Goal: Task Accomplishment & Management: Complete application form

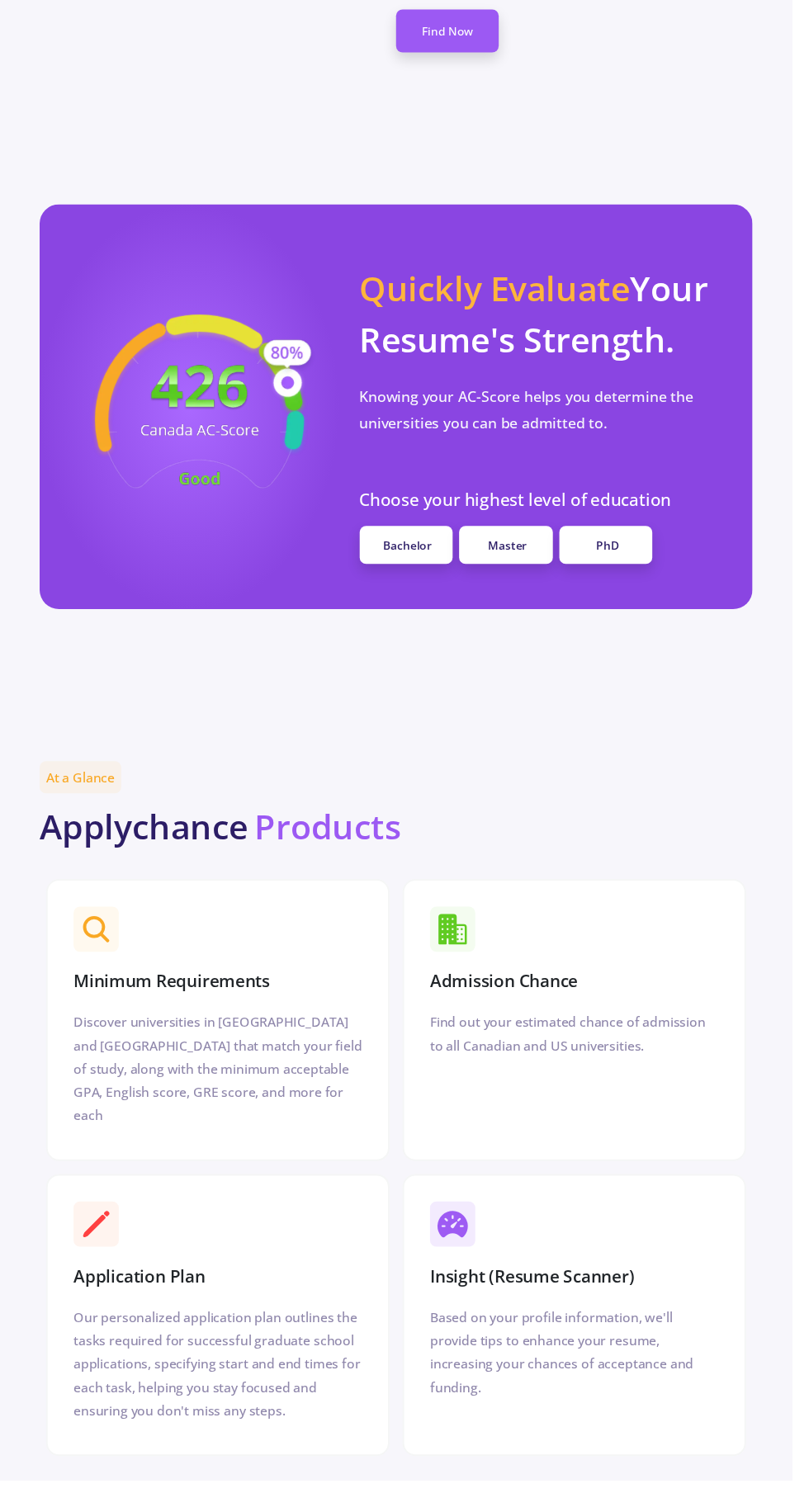
scroll to position [1393, 0]
click at [407, 548] on span "Bachelor" at bounding box center [416, 555] width 50 height 15
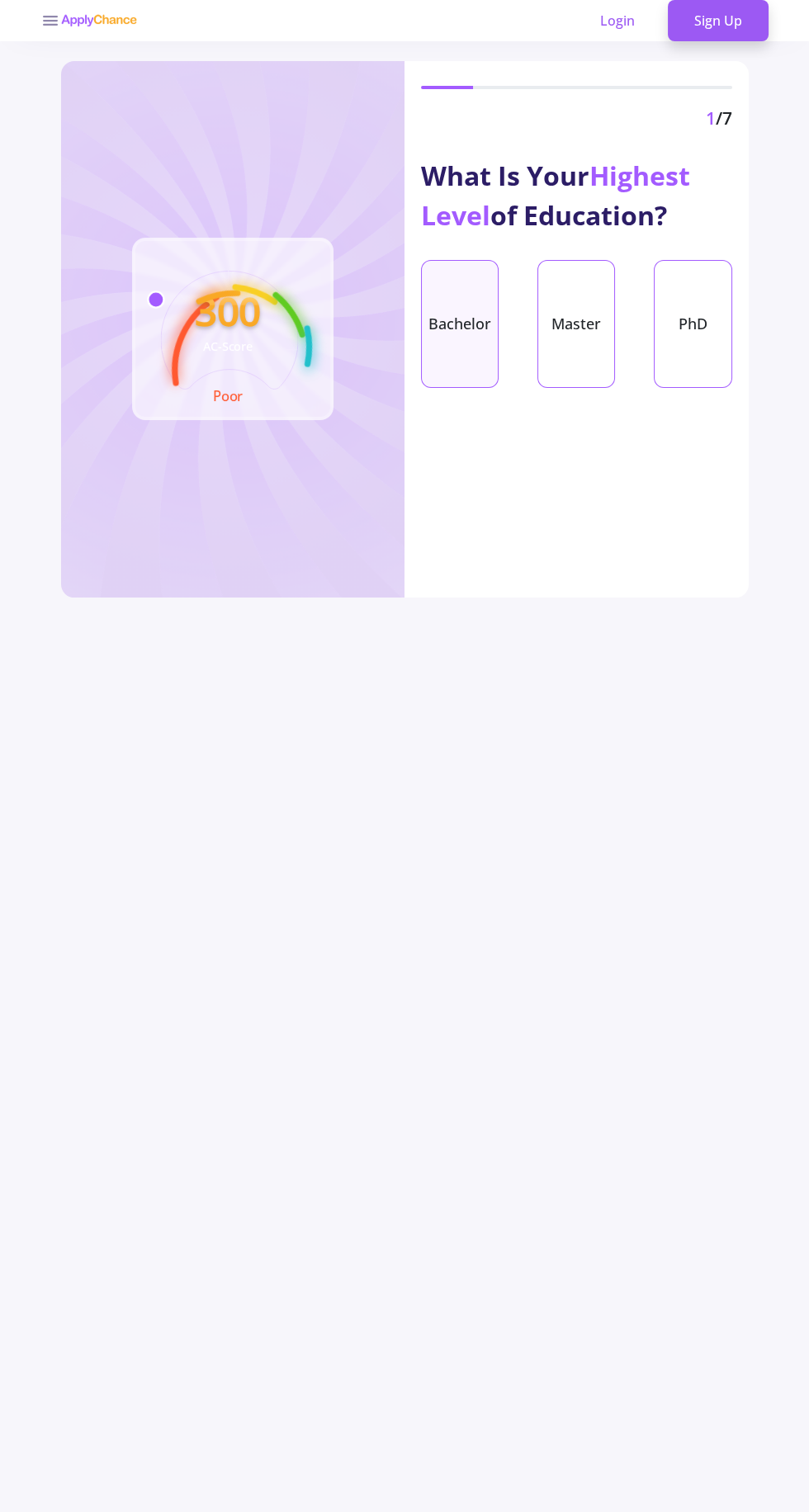
click at [471, 331] on div "Bachelor" at bounding box center [460, 324] width 78 height 128
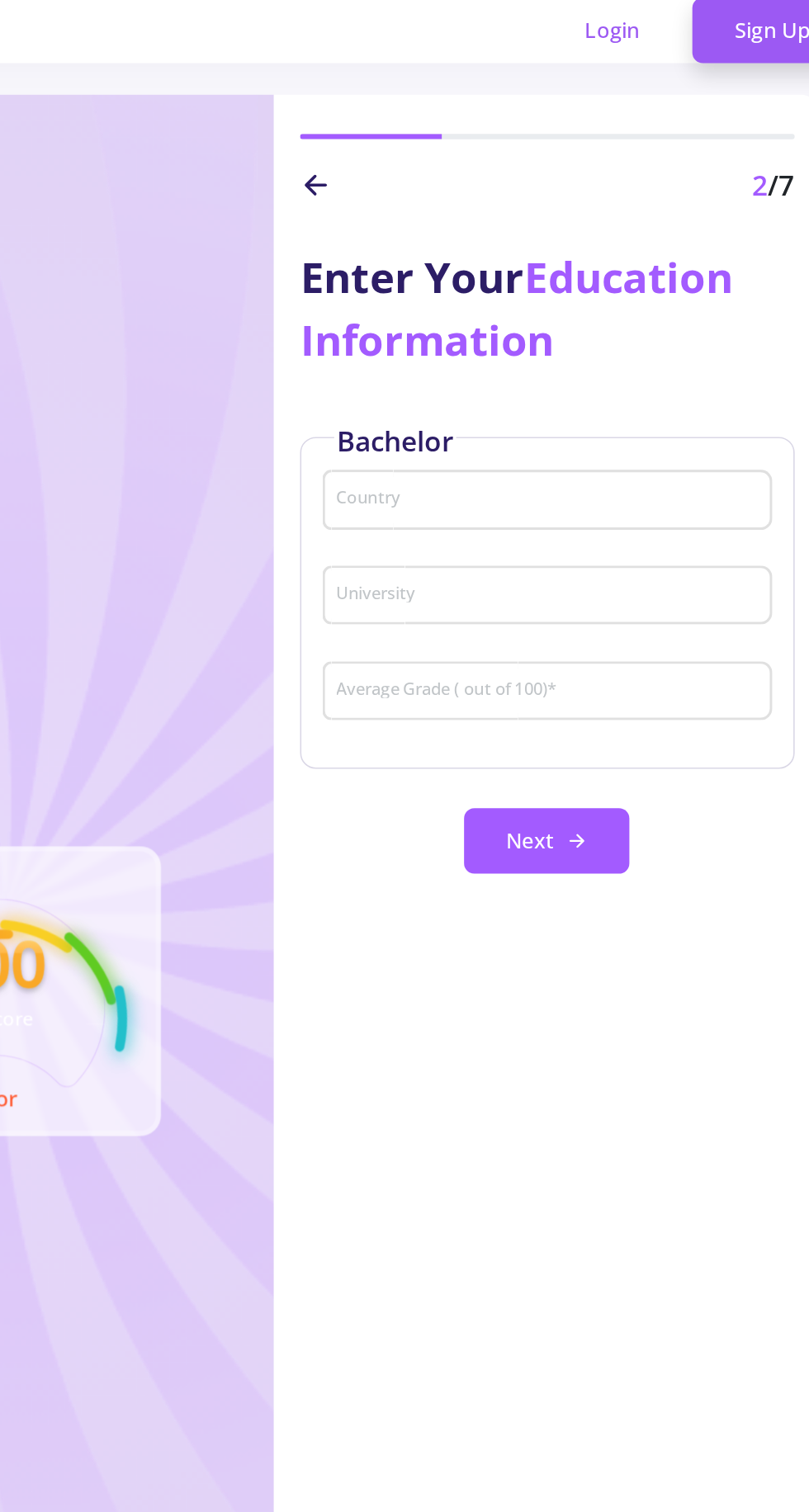
click at [643, 318] on input "Country" at bounding box center [578, 317] width 271 height 14
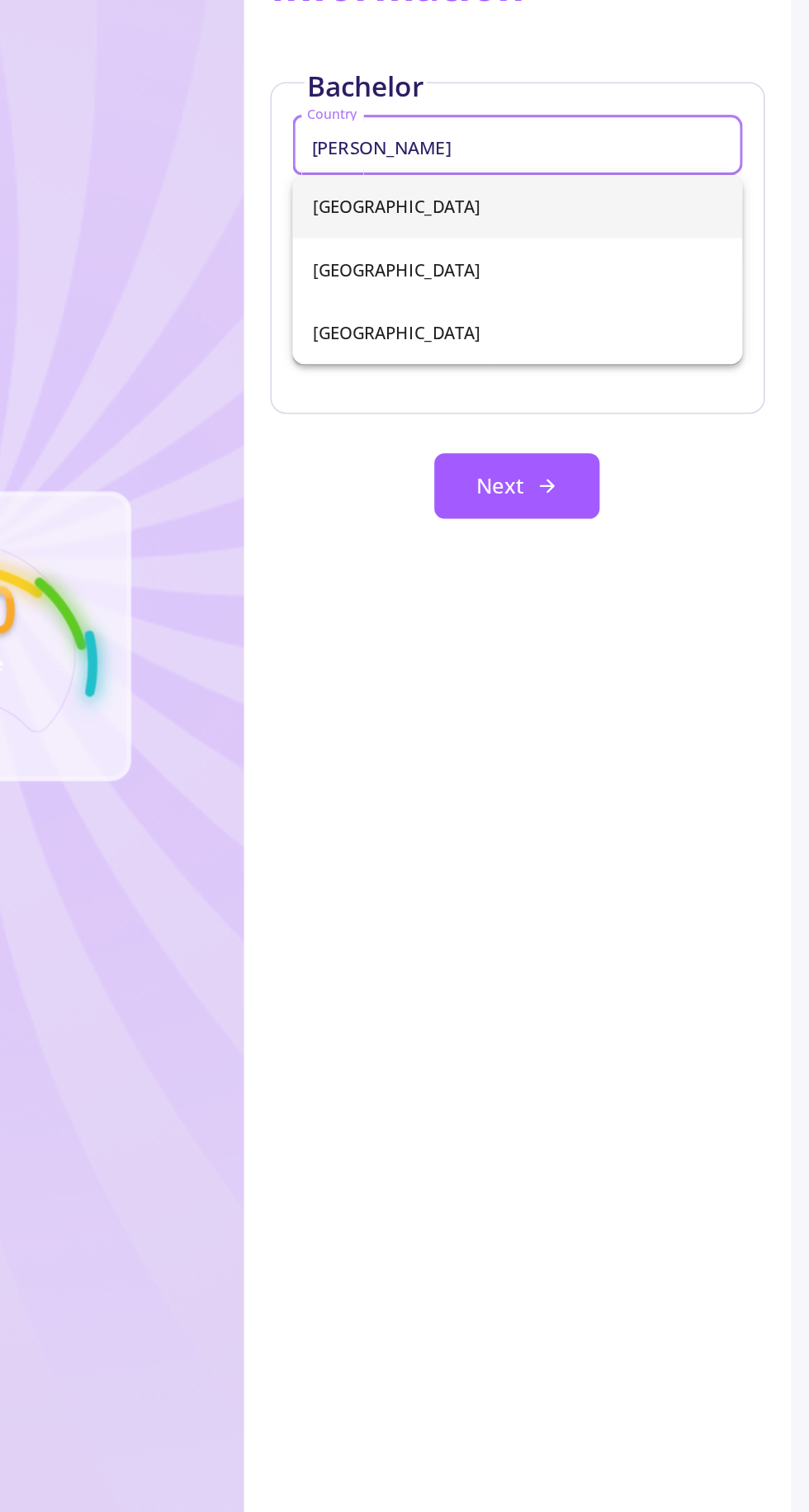
click at [626, 354] on span "[GEOGRAPHIC_DATA]" at bounding box center [576, 355] width 257 height 40
type input "[GEOGRAPHIC_DATA]"
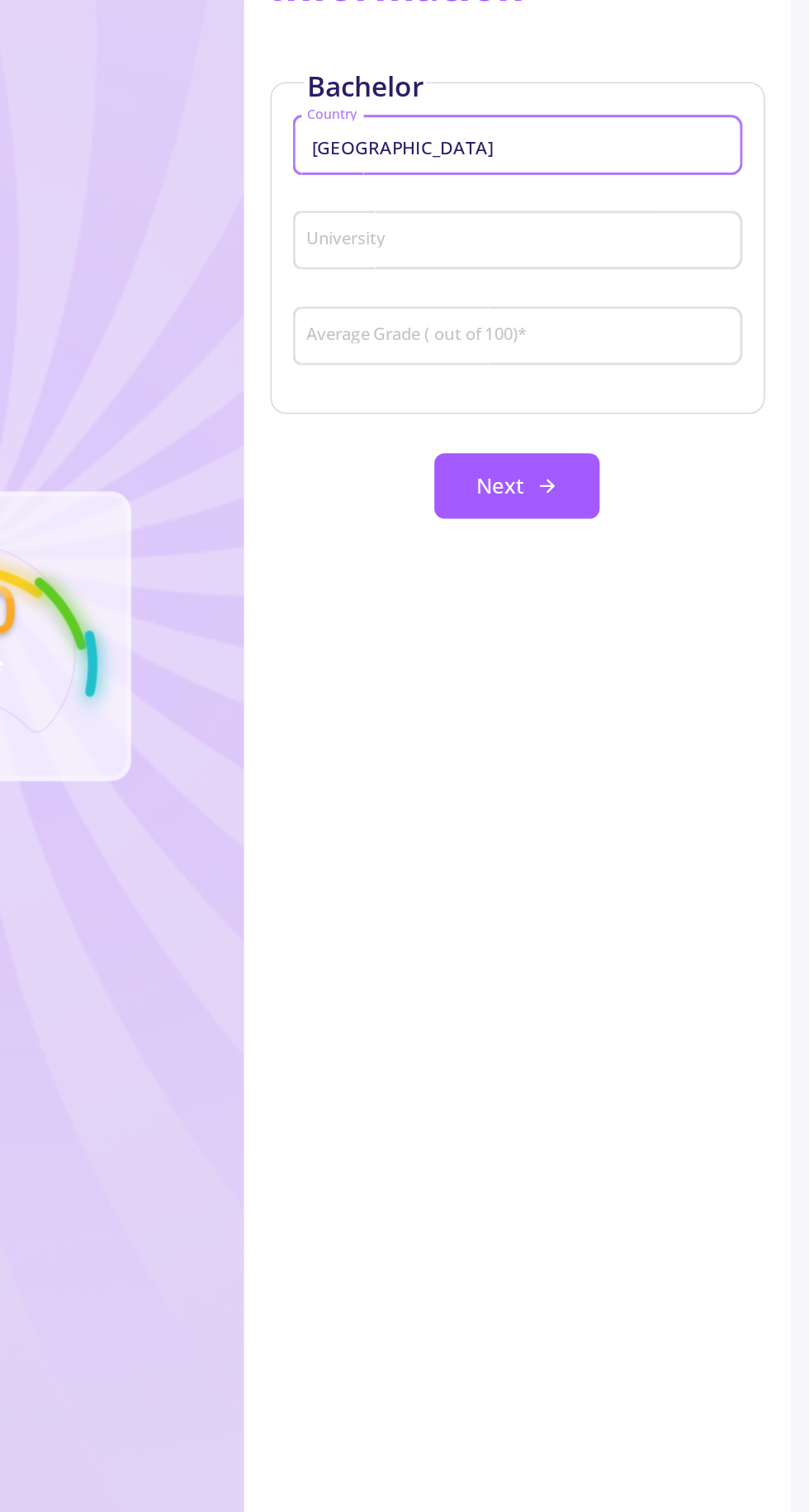
click at [607, 379] on input "University" at bounding box center [578, 377] width 271 height 14
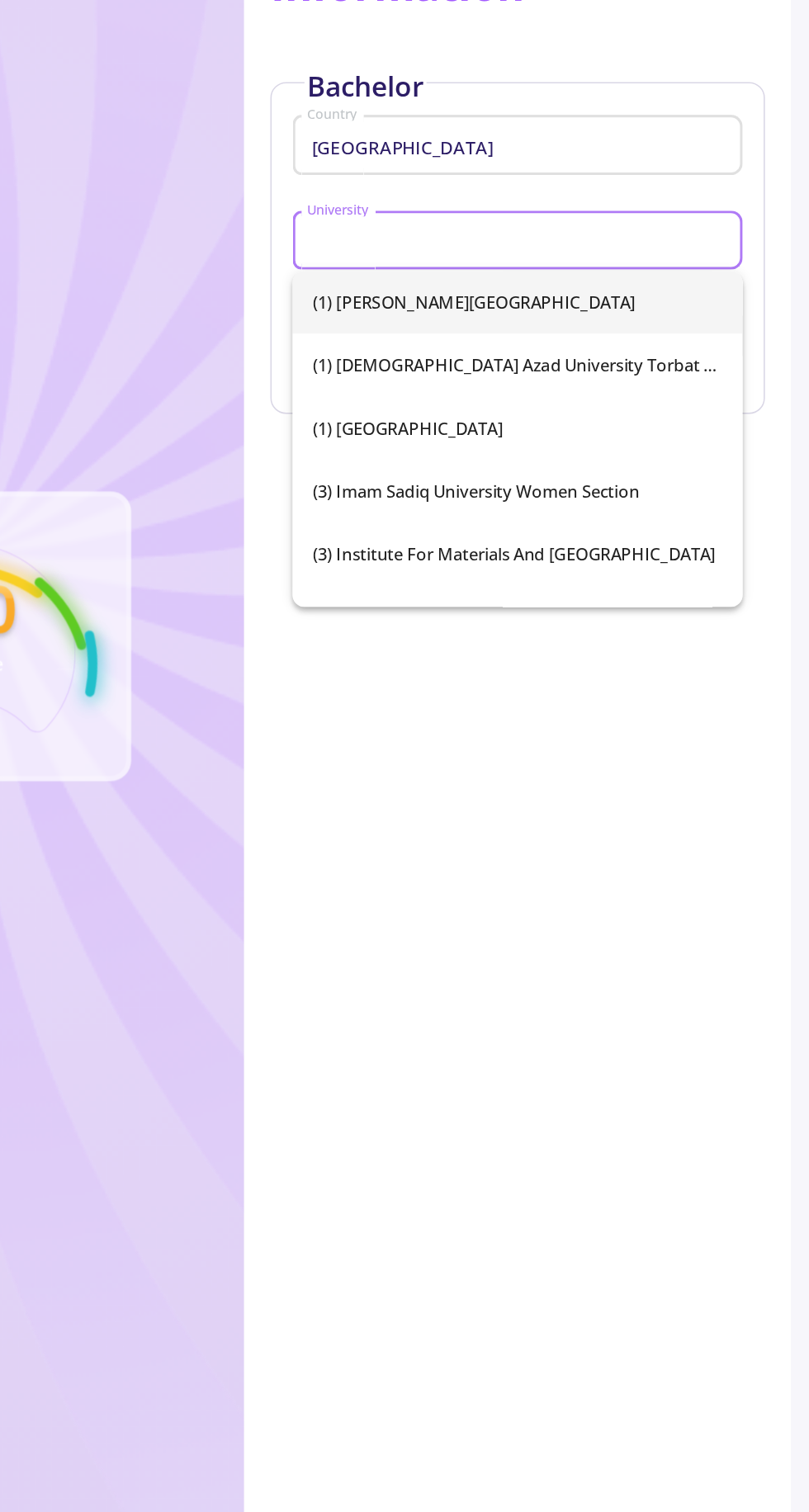
click at [594, 379] on input "University" at bounding box center [578, 377] width 271 height 14
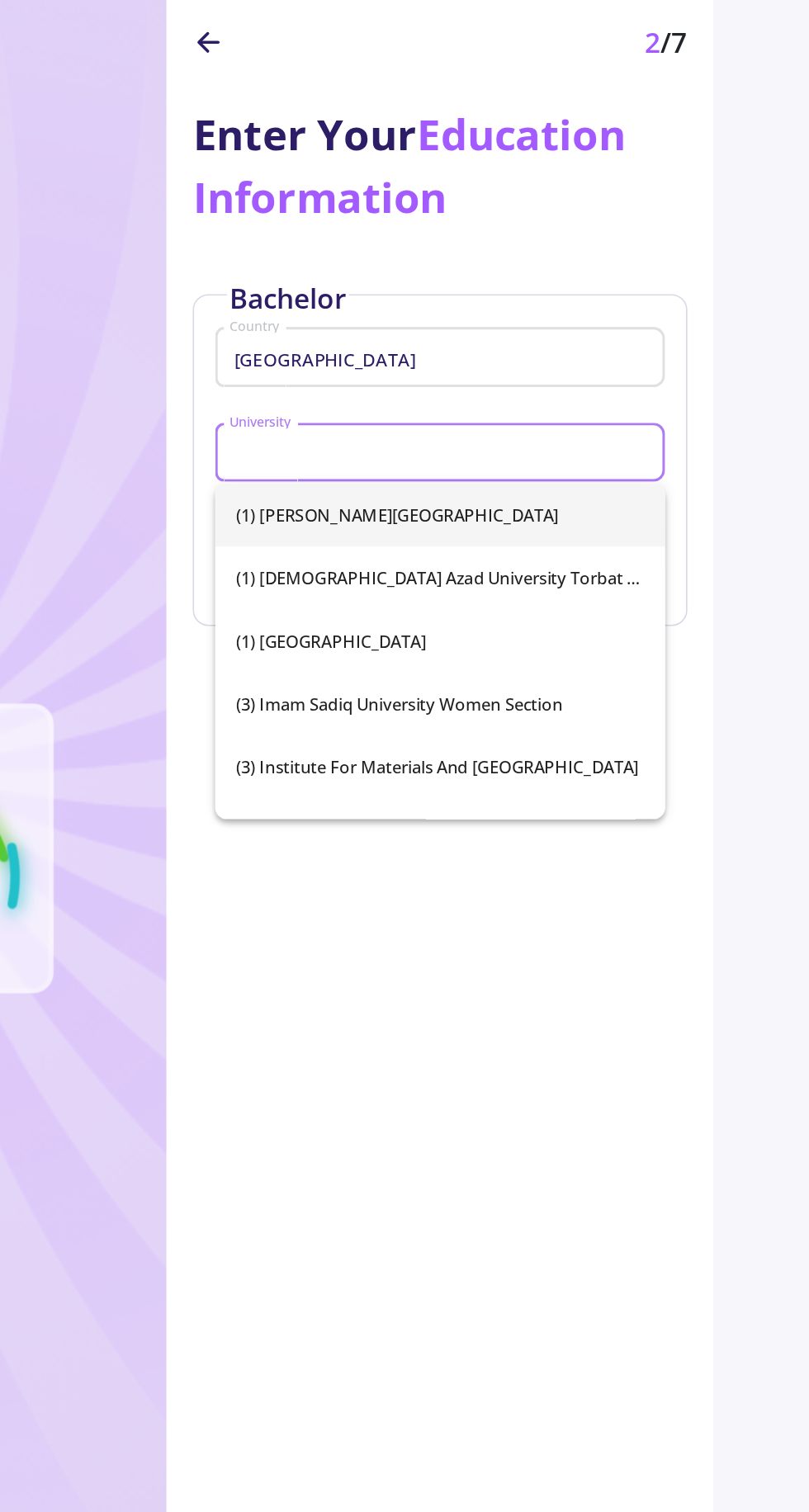
click at [714, 359] on div "University" at bounding box center [576, 373] width 283 height 43
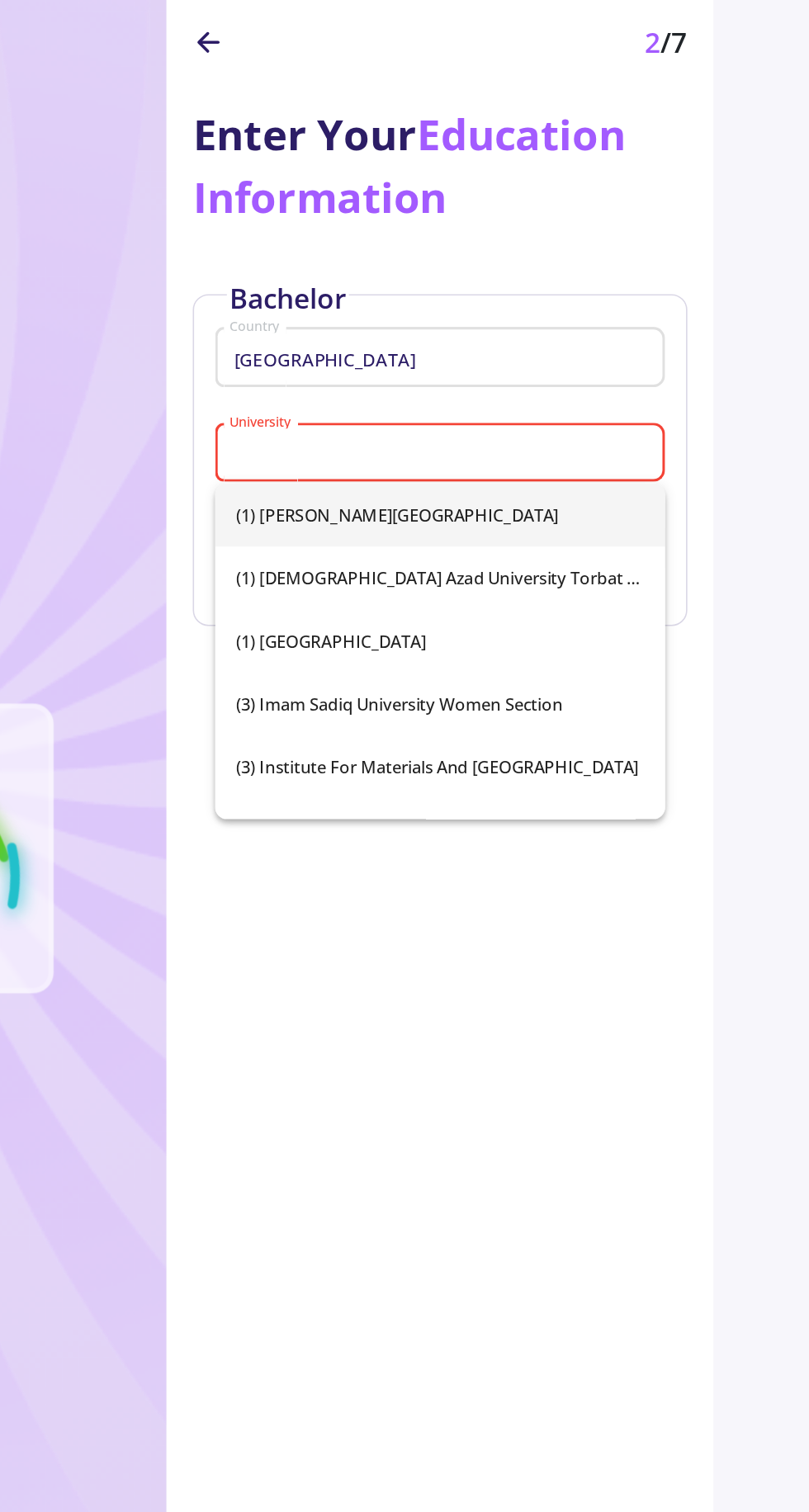
click at [755, 470] on section "300 AC-Score Poor 2 /7 Enter Your Education Information Bachelor [GEOGRAPHIC_DA…" at bounding box center [404, 817] width 809 height 1512
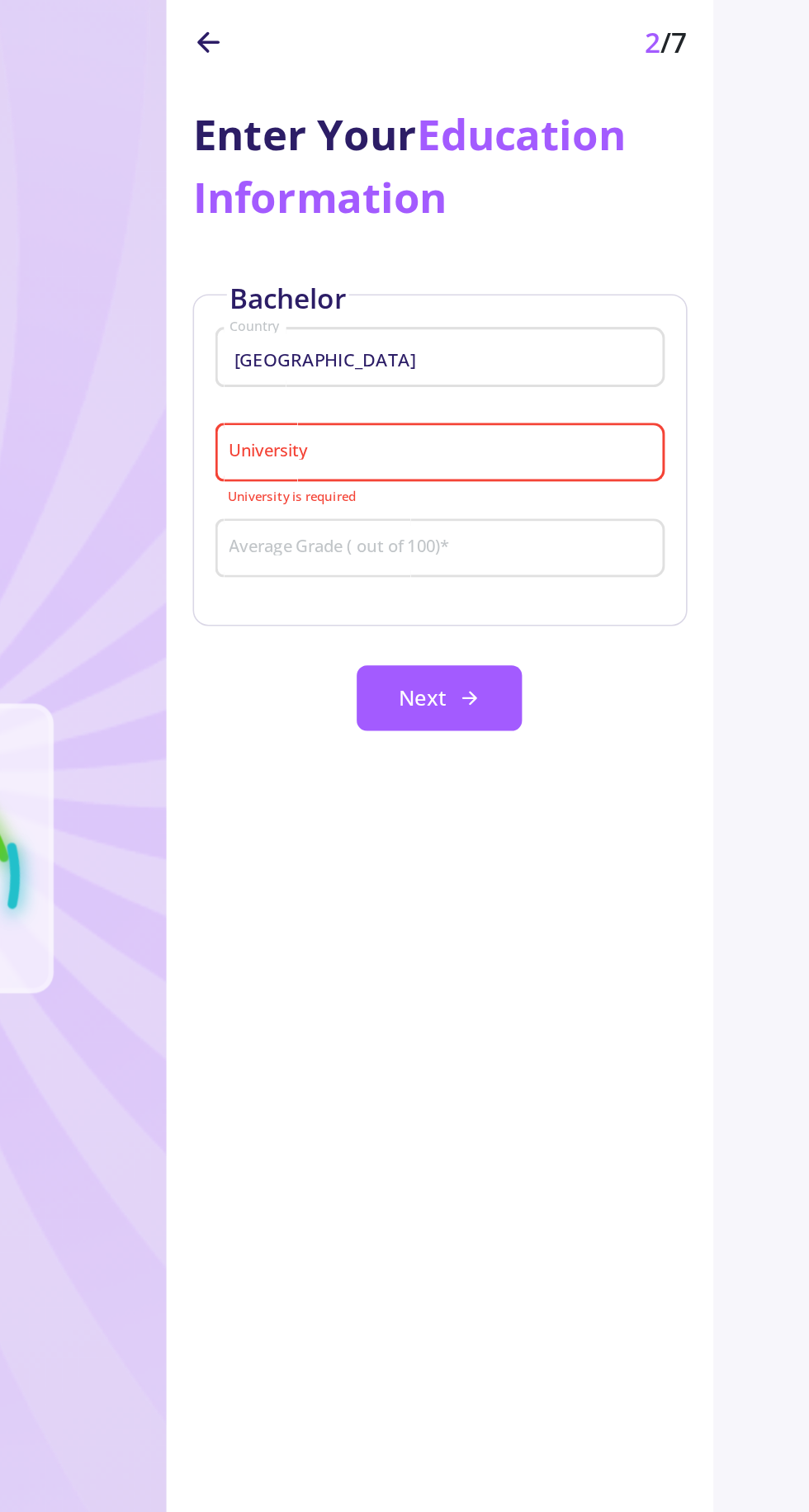
click at [655, 376] on input "University" at bounding box center [578, 377] width 271 height 14
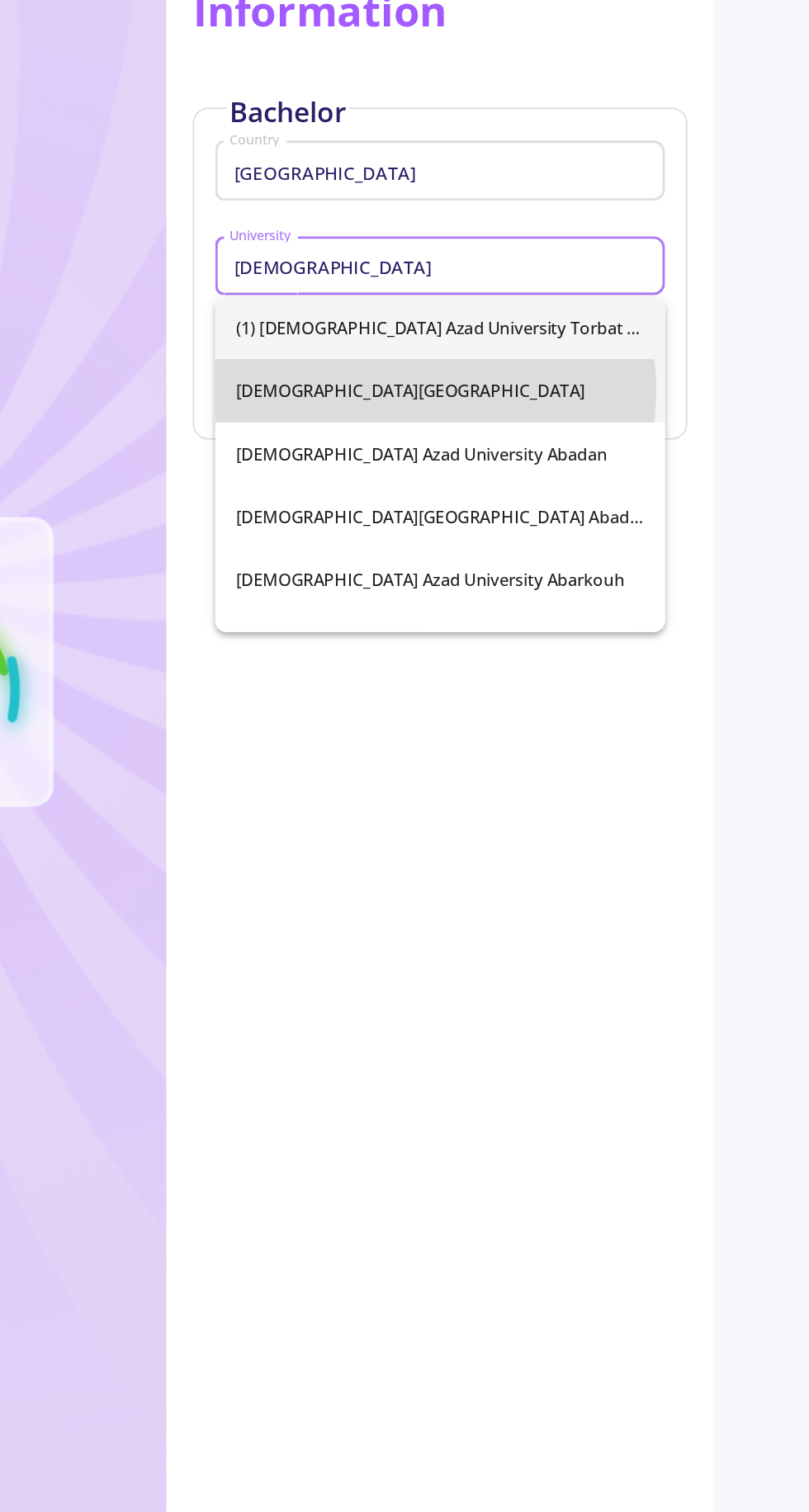
click at [547, 454] on span "[DEMOGRAPHIC_DATA][GEOGRAPHIC_DATA]" at bounding box center [576, 455] width 257 height 40
type input "[DEMOGRAPHIC_DATA][GEOGRAPHIC_DATA]"
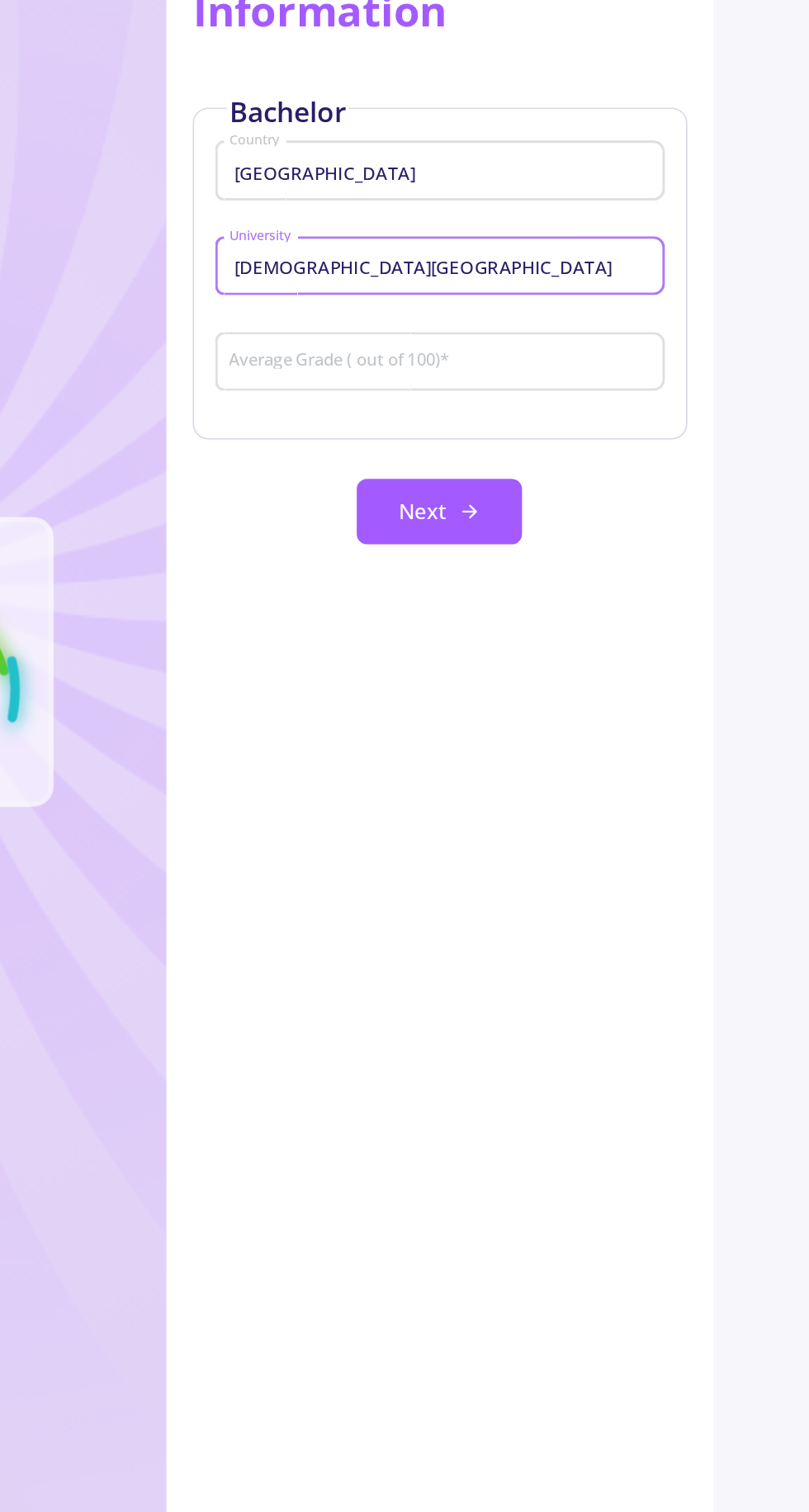
click at [613, 439] on input "Average Grade ( out of 100) *" at bounding box center [578, 438] width 271 height 14
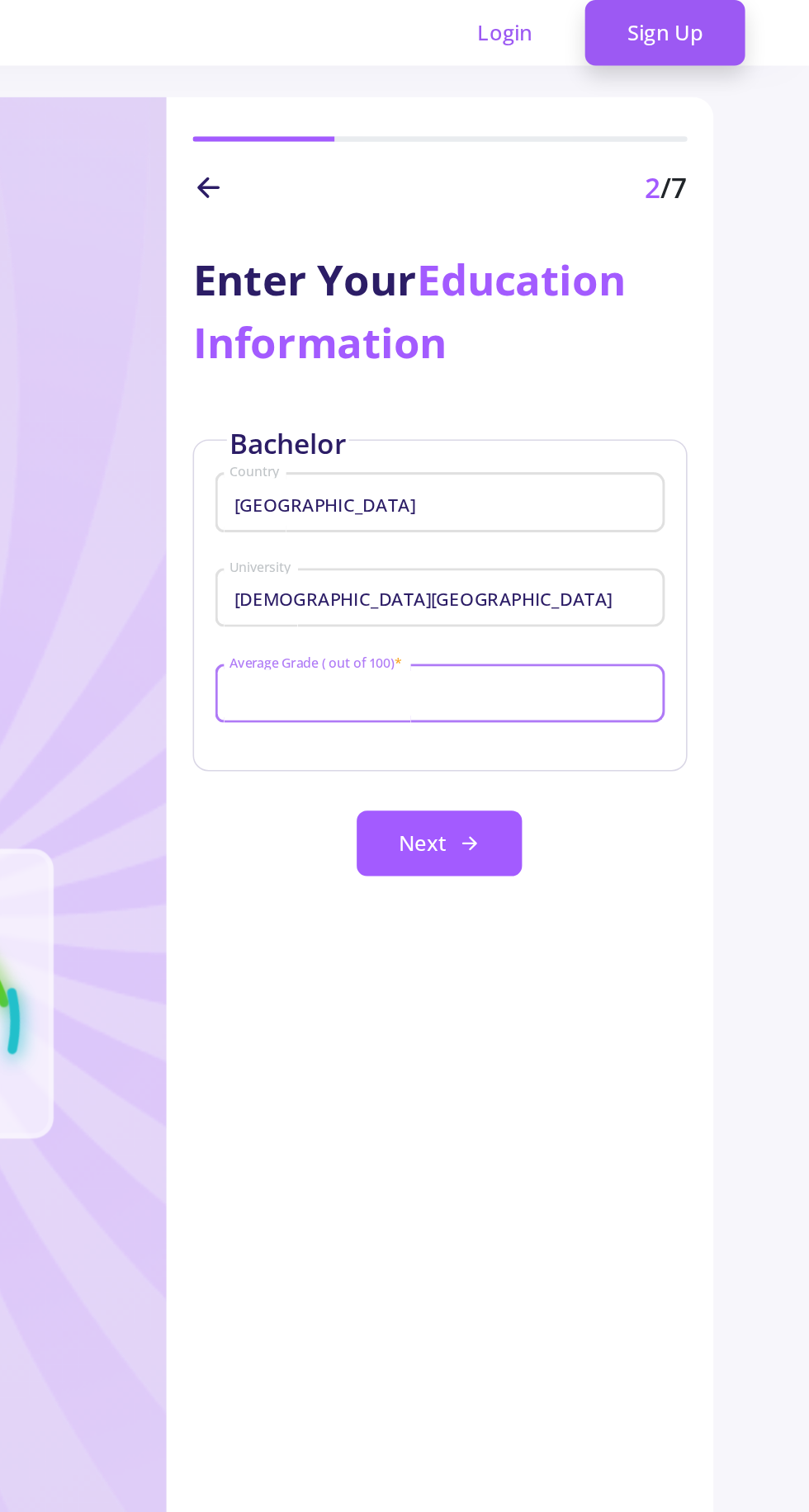
click at [450, 438] on input "Average Grade ( out of 100) *" at bounding box center [578, 438] width 271 height 14
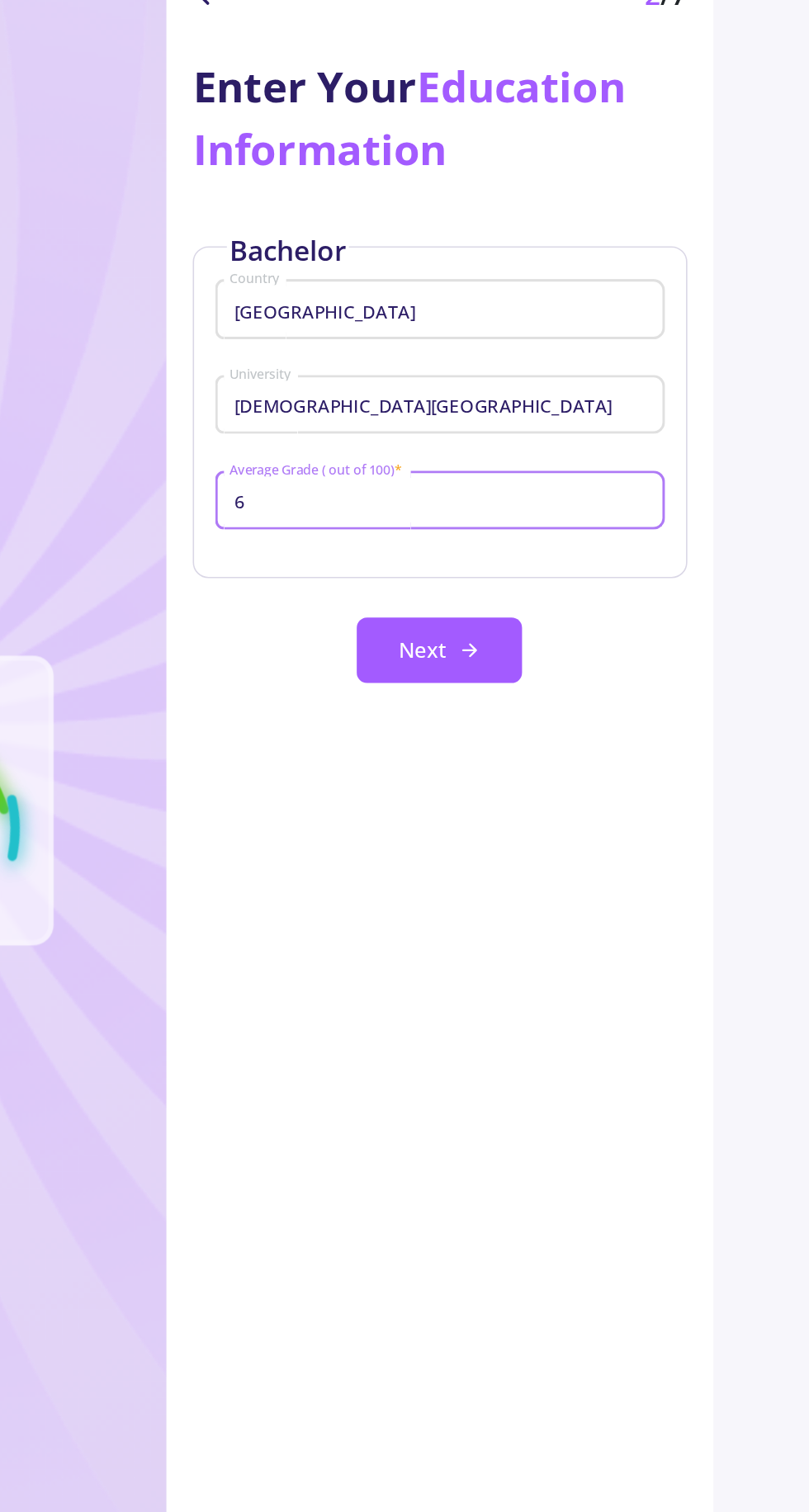
type input "60"
click at [547, 533] on button "Next" at bounding box center [575, 530] width 104 height 41
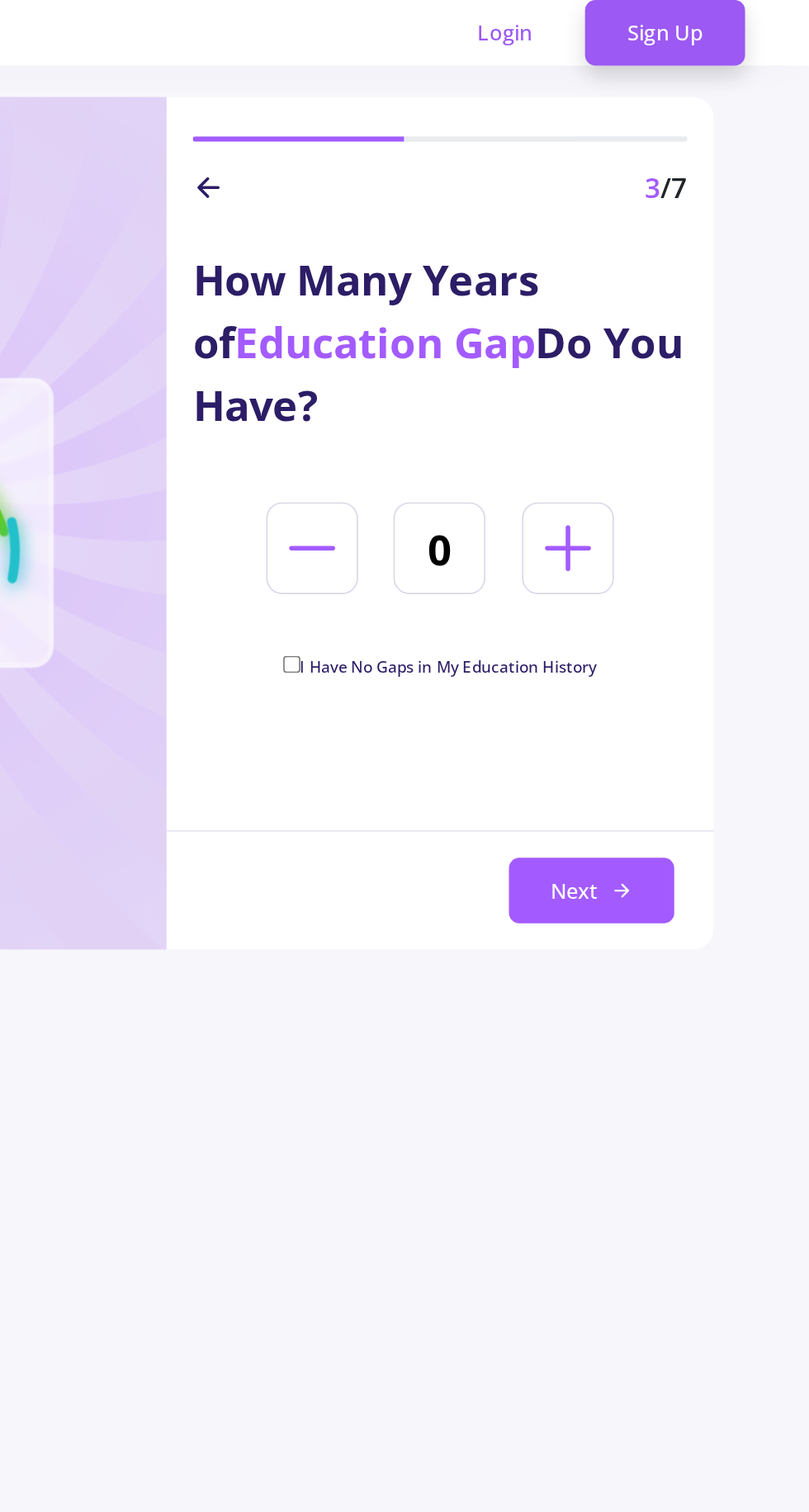
copy div "How Many Years of Education Gap Do You Have?"
click at [485, 412] on input "I Have No Gaps in My Education History" at bounding box center [483, 418] width 11 height 11
checkbox input "true"
click at [686, 560] on line at bounding box center [690, 560] width 7 height 0
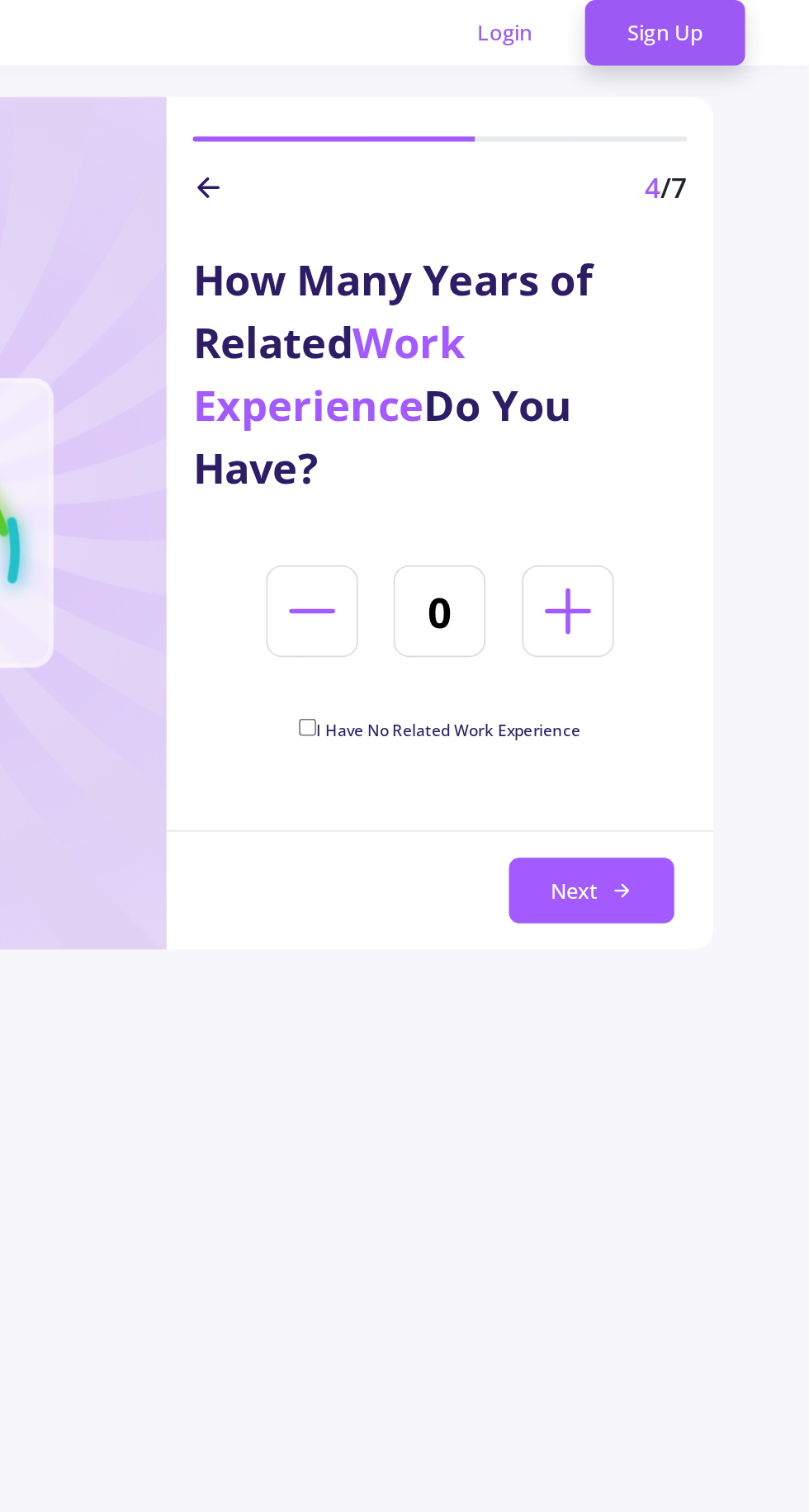
click at [490, 456] on input "I Have No Related Work Experience" at bounding box center [493, 457] width 11 height 11
checkbox input "true"
click at [694, 544] on button "Next" at bounding box center [671, 560] width 104 height 41
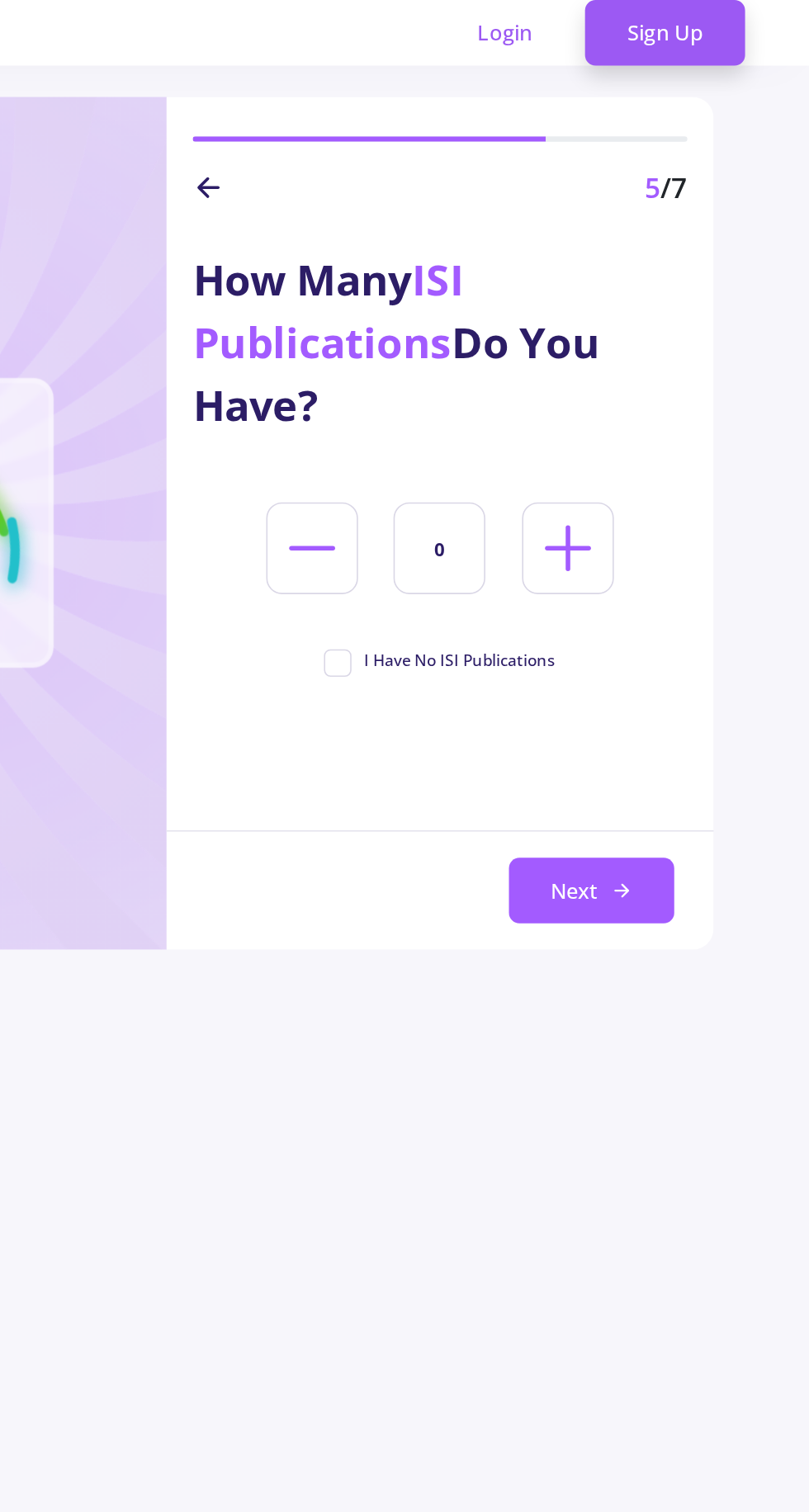
click at [659, 342] on icon at bounding box center [657, 345] width 46 height 46
type input "1"
click at [681, 566] on button "Next" at bounding box center [671, 560] width 104 height 41
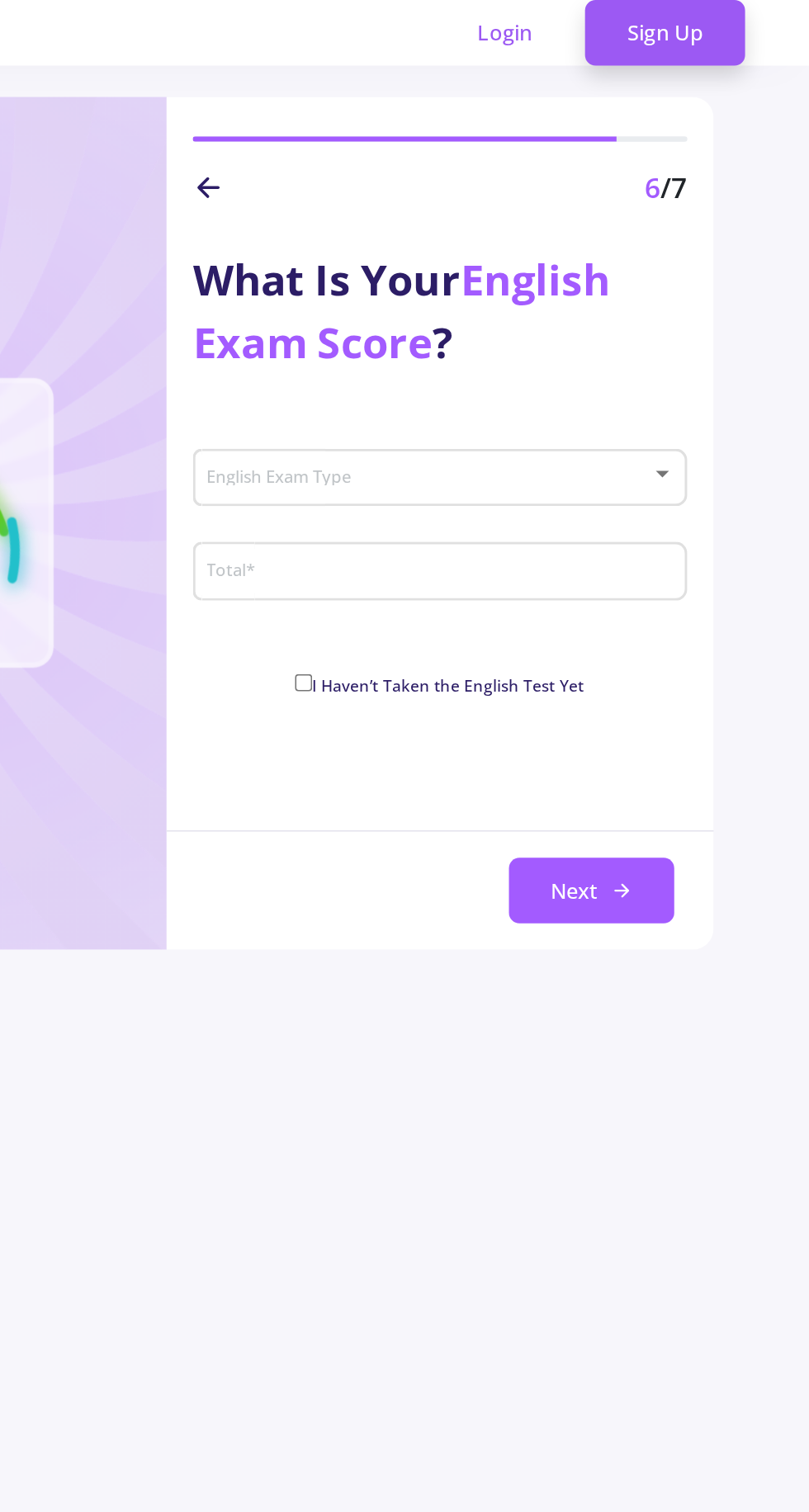
click at [457, 300] on span at bounding box center [571, 300] width 276 height 12
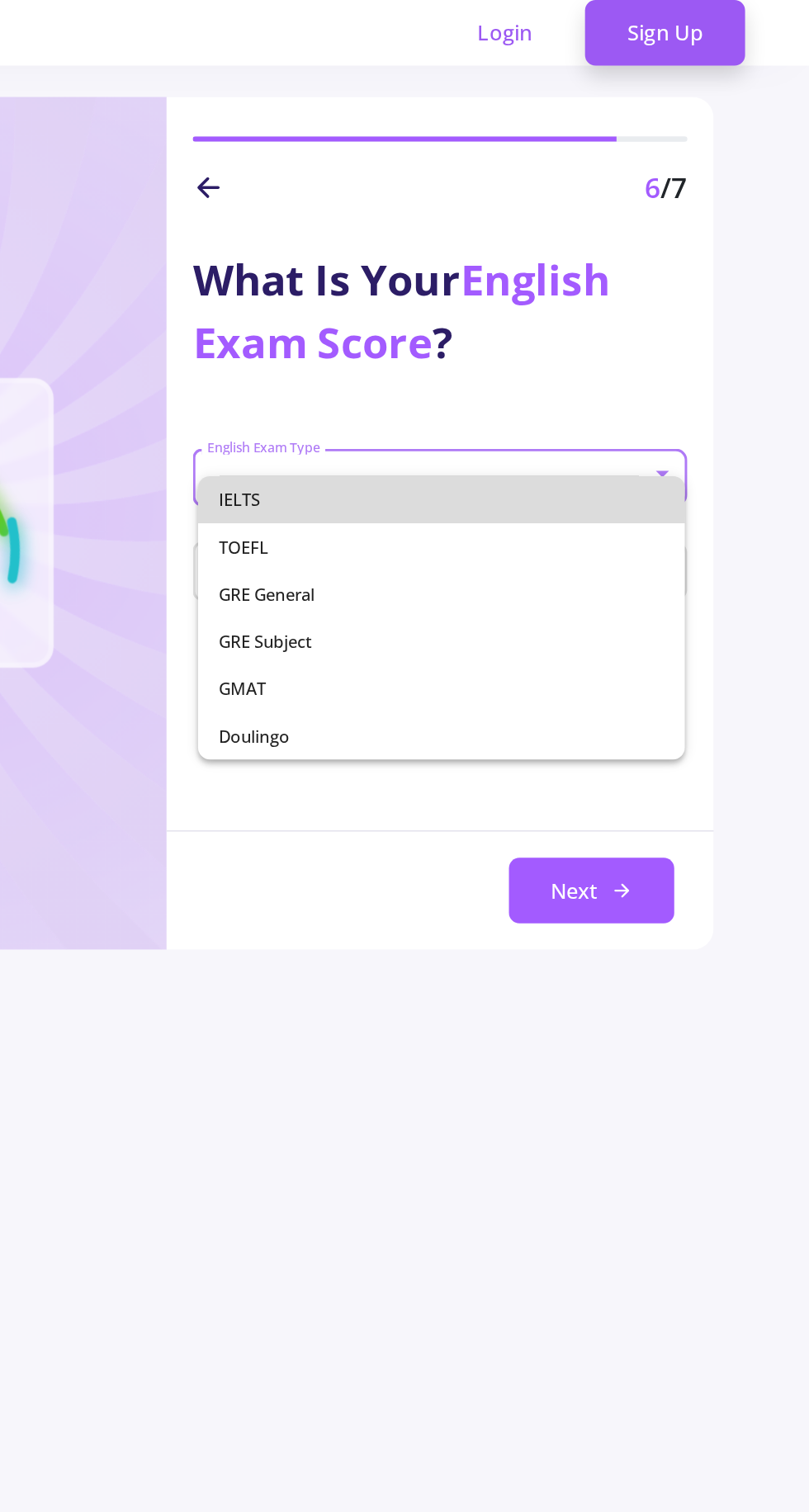
click at [451, 318] on span "IELTS" at bounding box center [577, 314] width 280 height 30
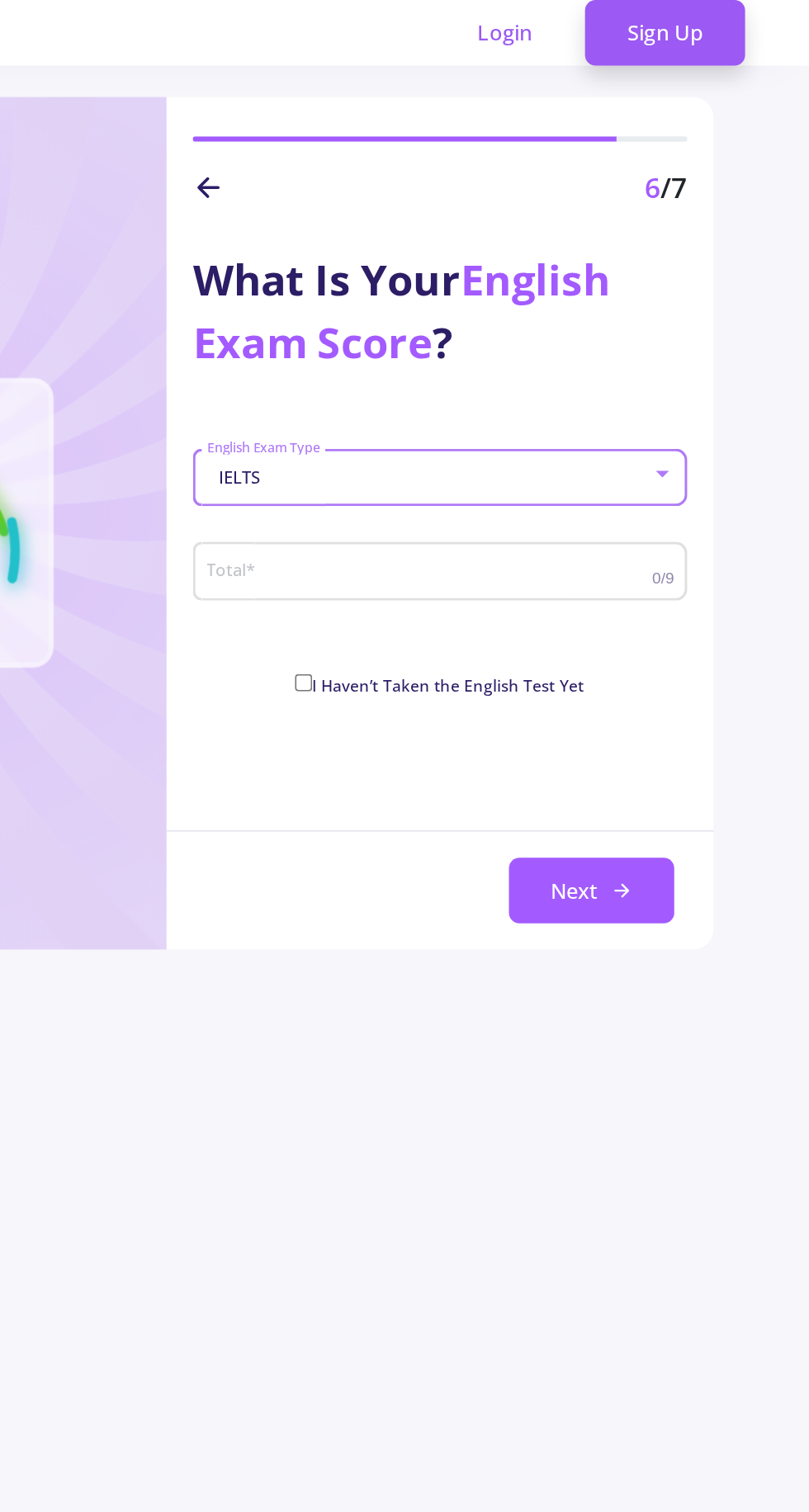
click at [454, 359] on input "Total *" at bounding box center [572, 361] width 286 height 14
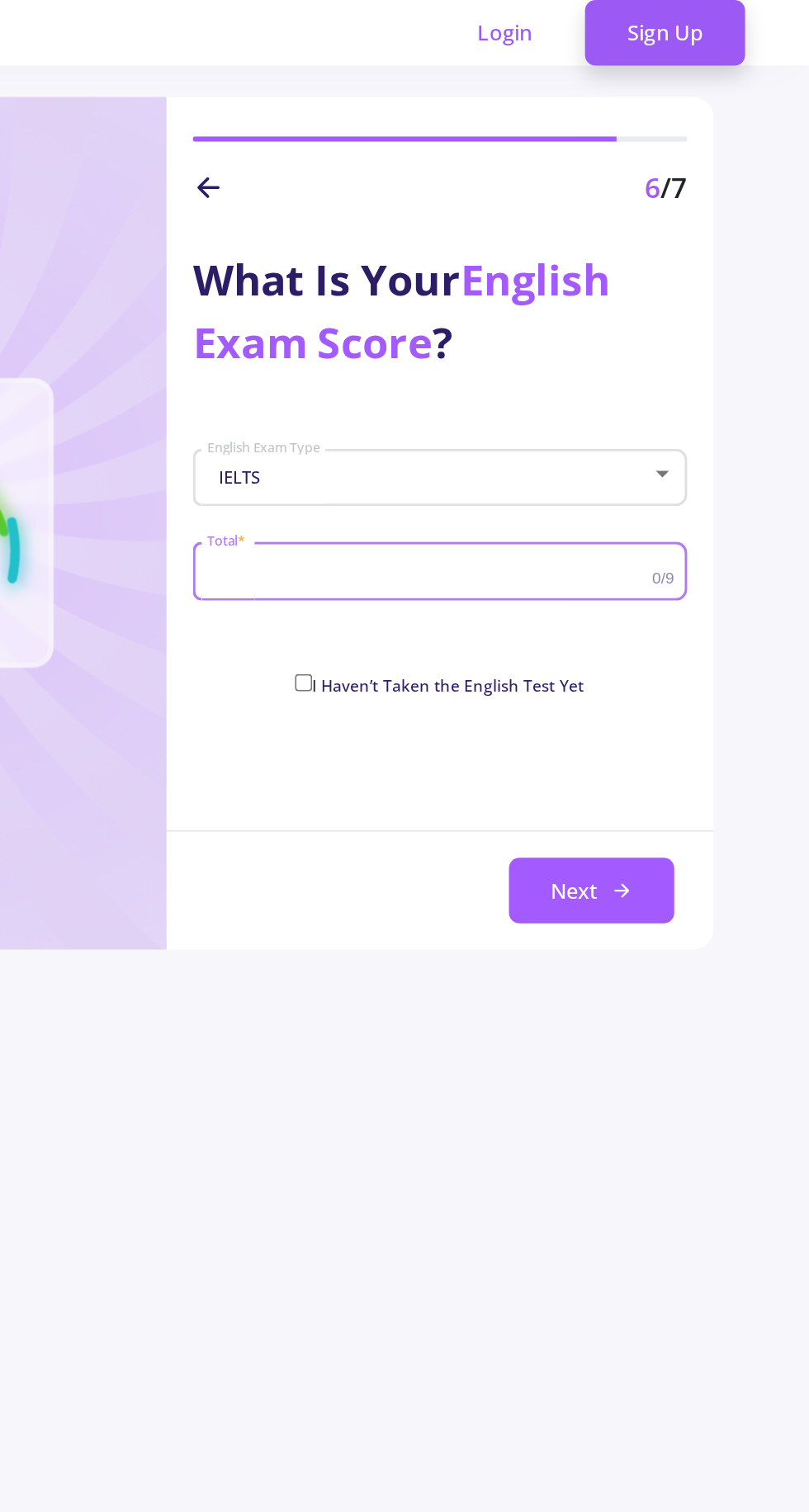
type input "8"
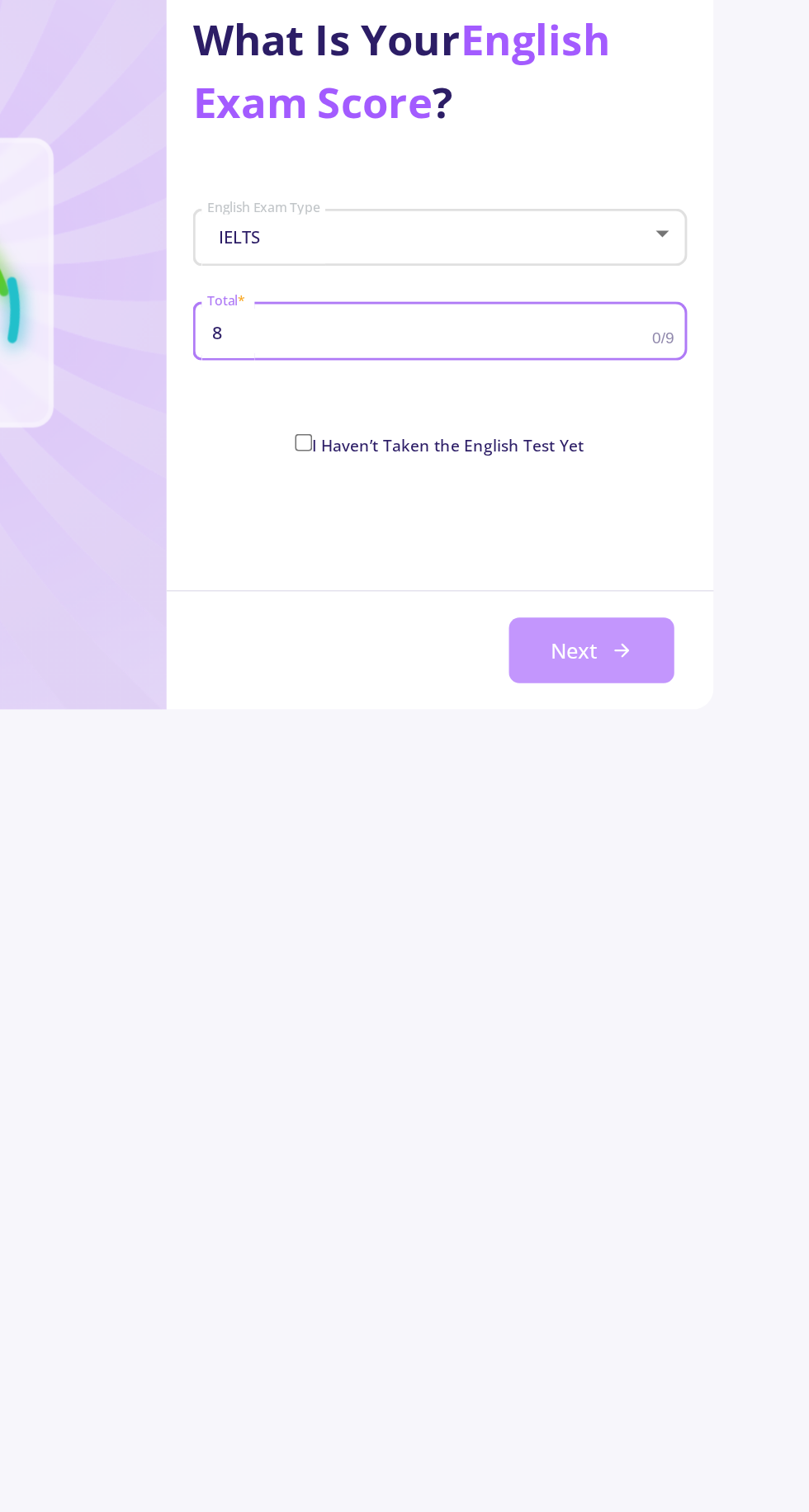
click at [698, 548] on button "Next" at bounding box center [671, 560] width 104 height 41
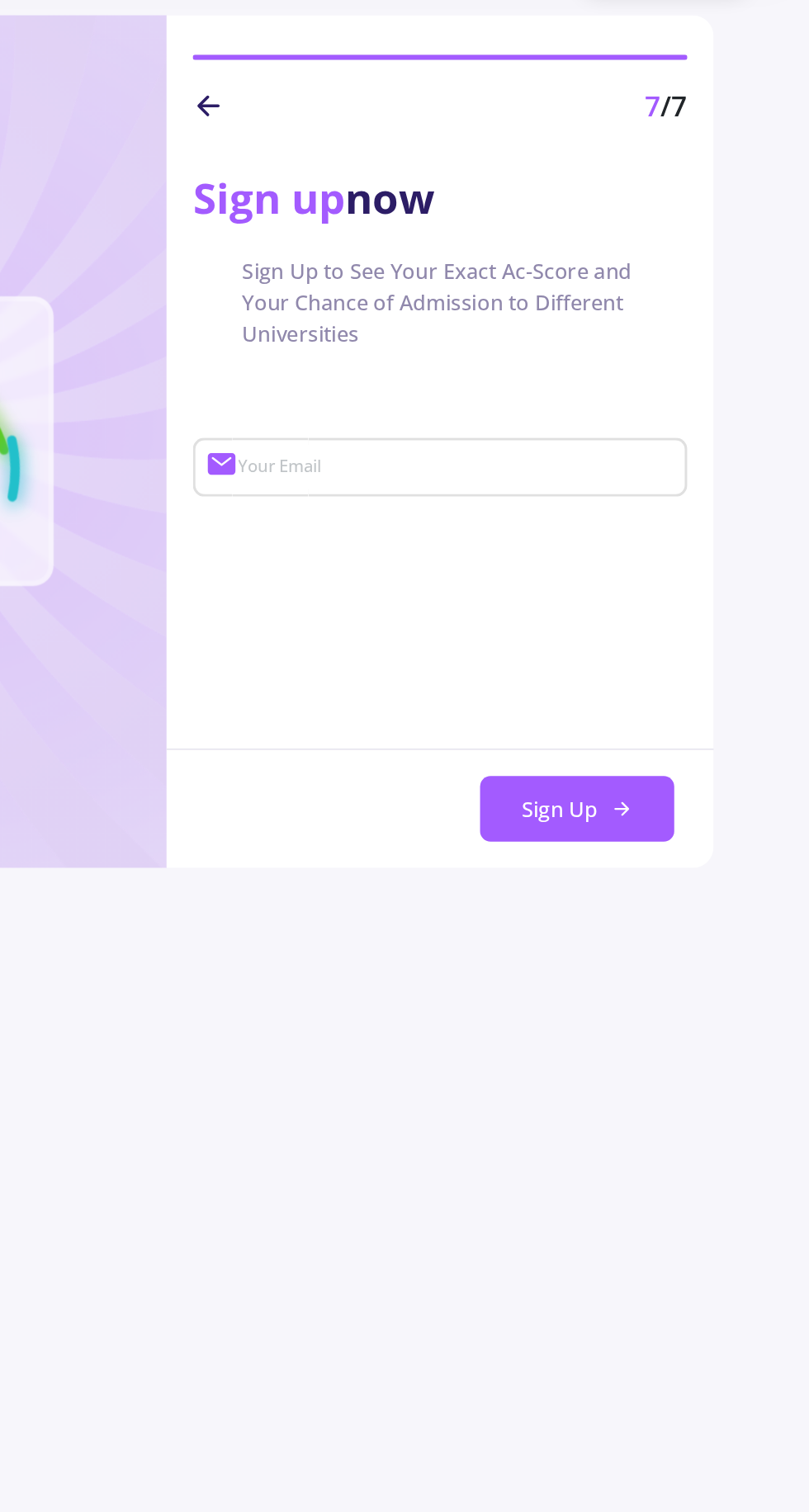
click at [505, 352] on input "Your Email" at bounding box center [588, 346] width 279 height 14
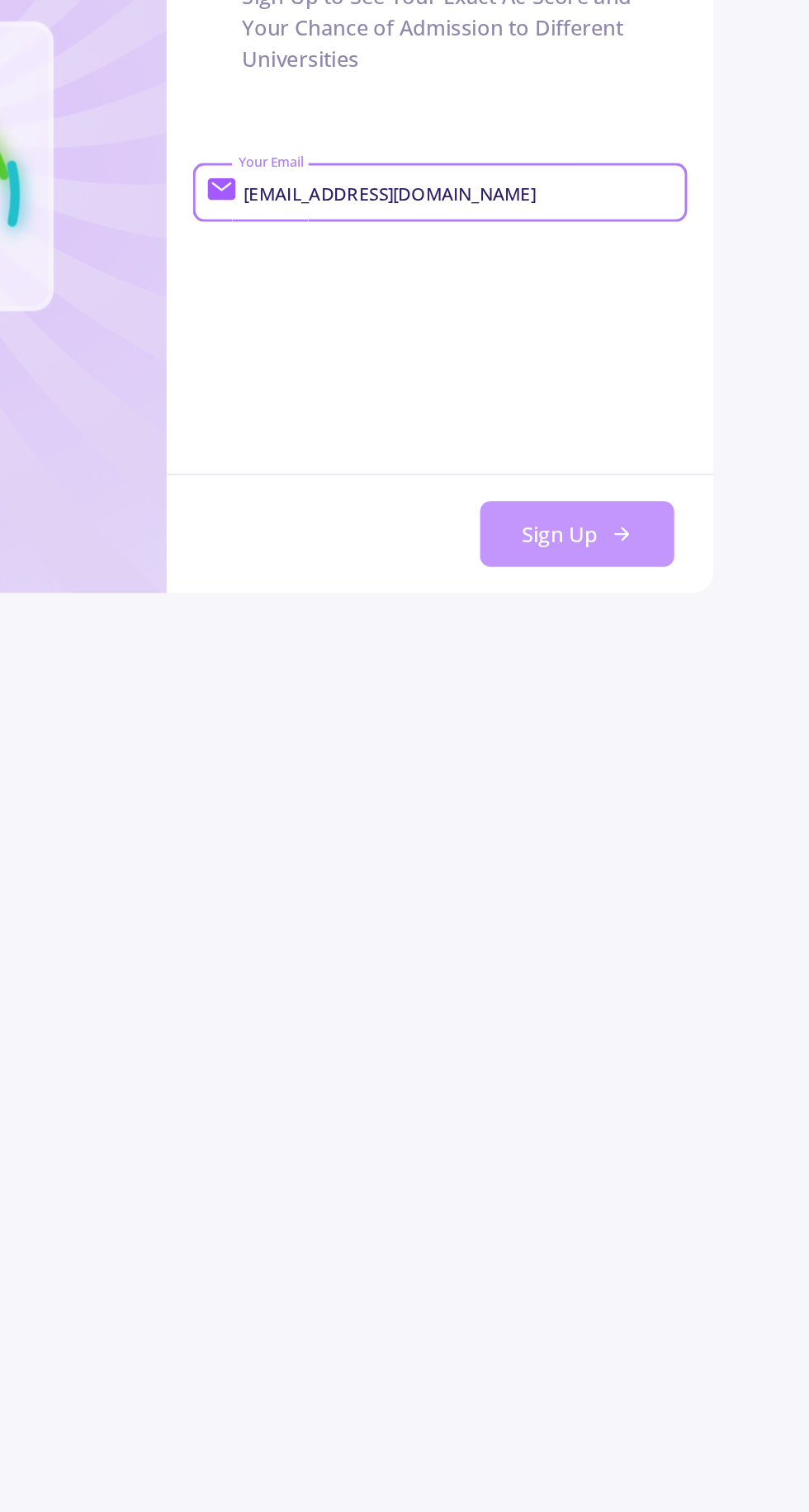
type input "[EMAIL_ADDRESS][DOMAIN_NAME]"
click at [689, 558] on icon at bounding box center [690, 560] width 14 height 14
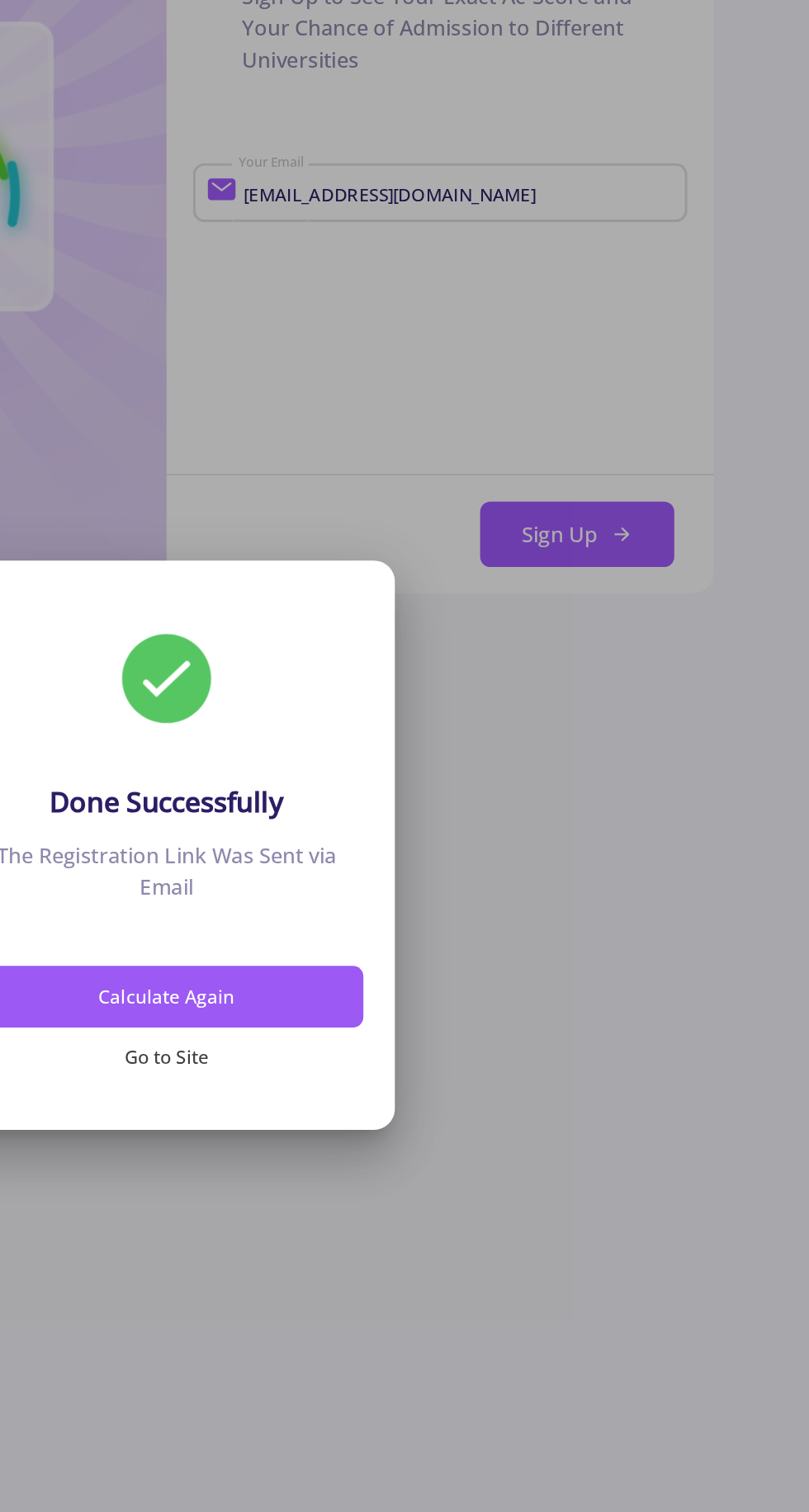
click at [423, 884] on button "Go to Site" at bounding box center [404, 890] width 247 height 39
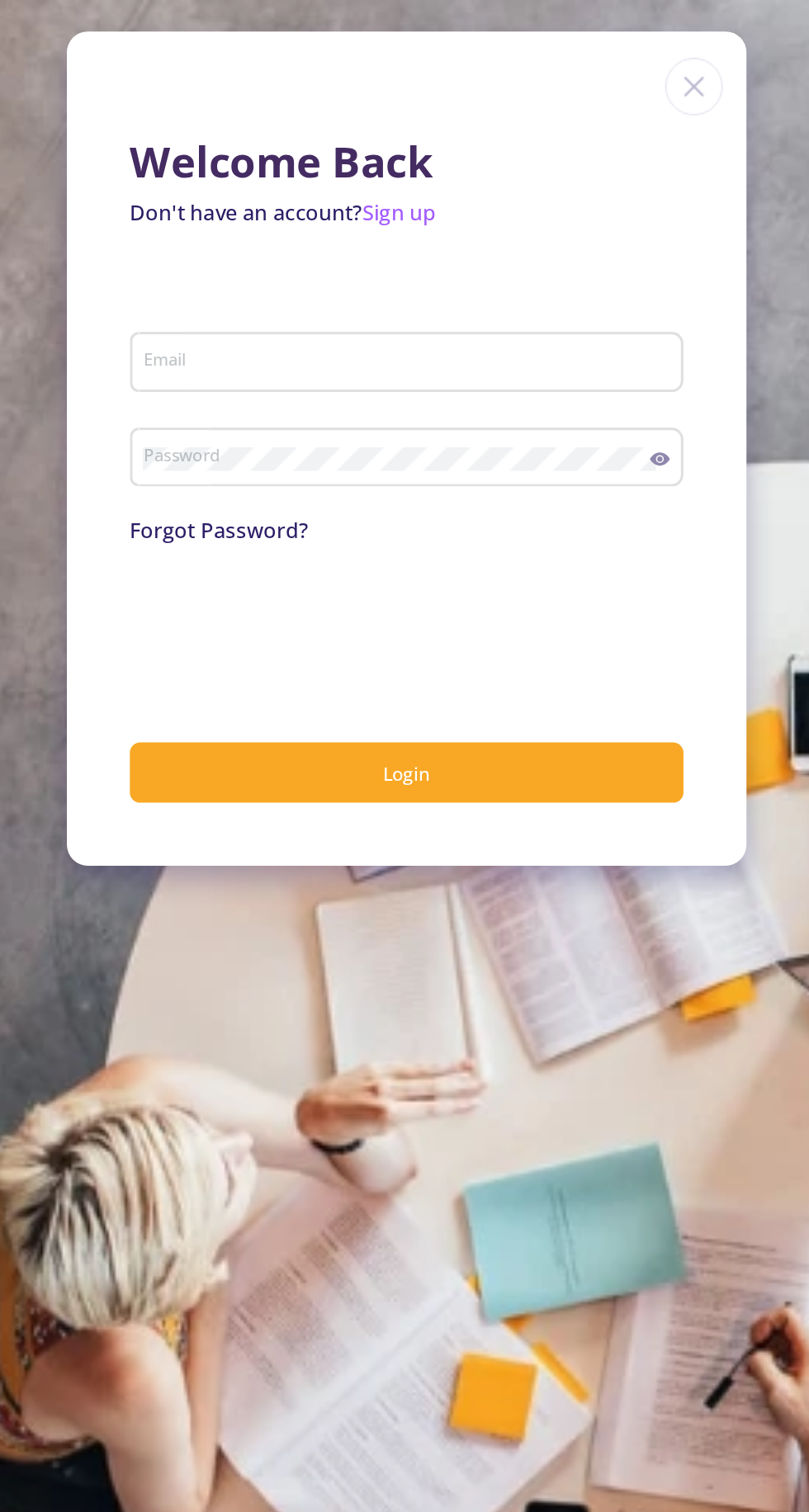
click at [658, 224] on input "Email" at bounding box center [557, 228] width 336 height 14
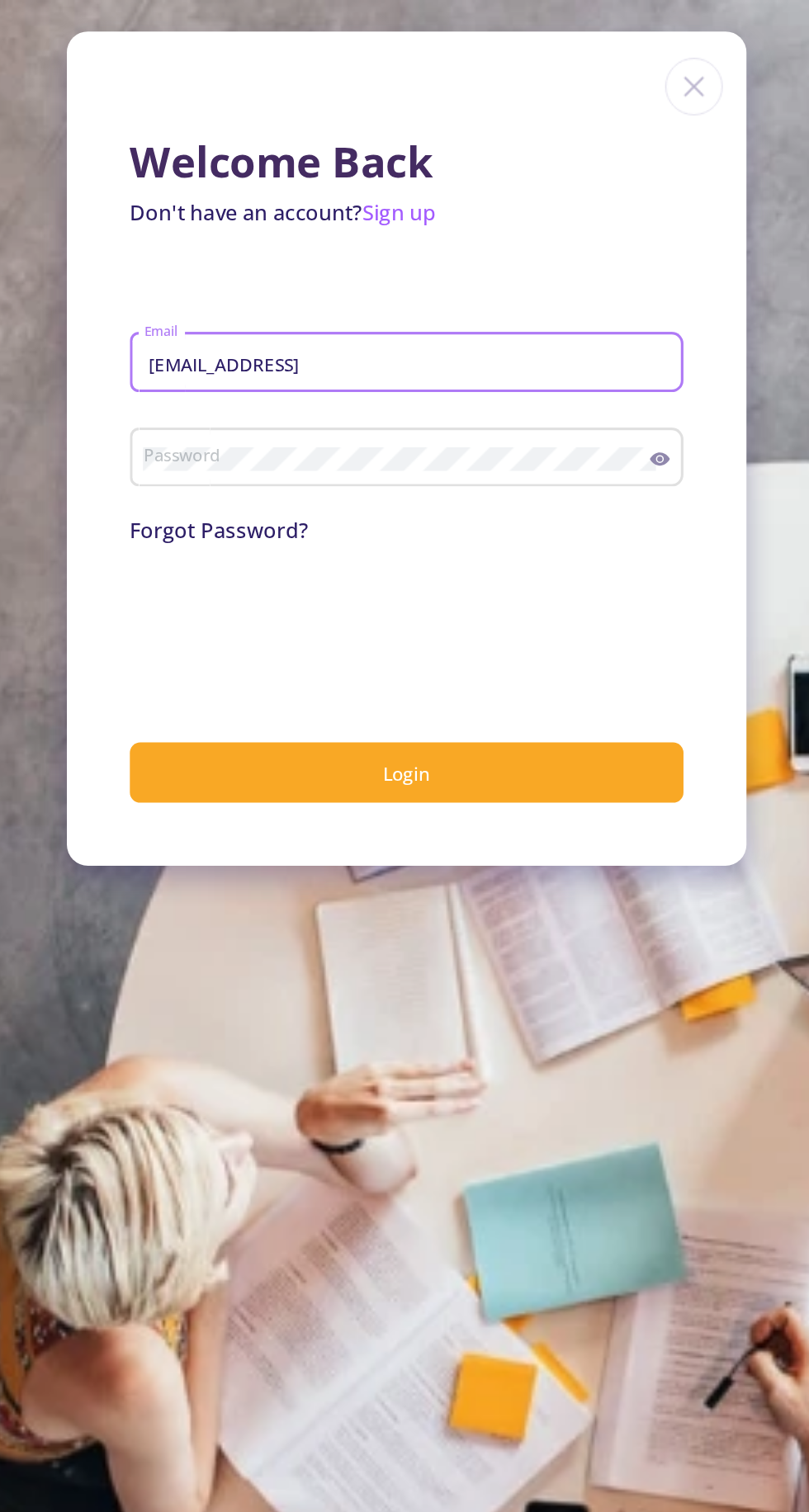
type input "[EMAIL_ADDRESS][DOMAIN_NAME]"
click at [411, 327] on link "Forgot Password?" at bounding box center [437, 334] width 112 height 18
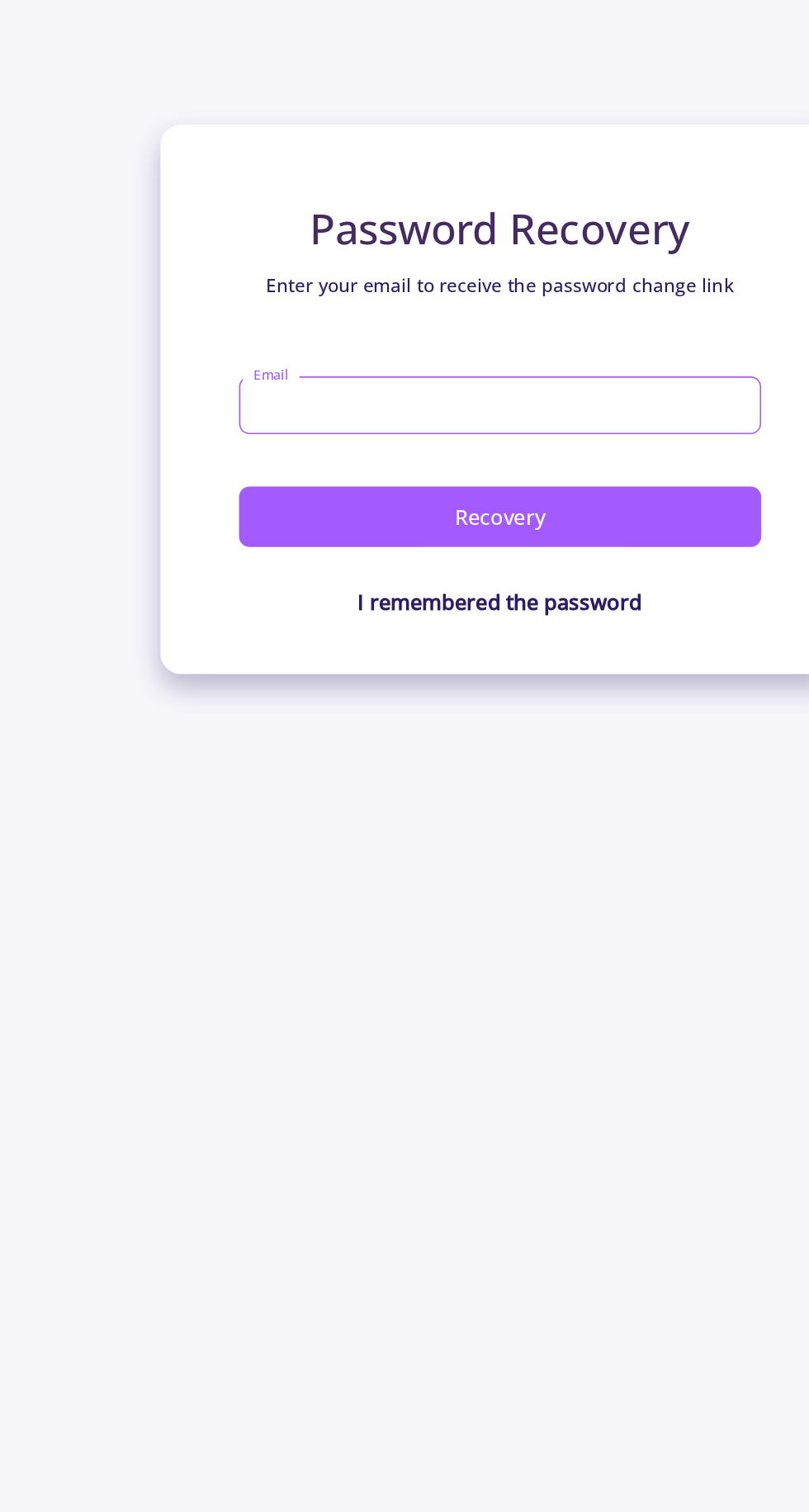
click at [279, 252] on input "Email" at bounding box center [404, 255] width 328 height 36
click at [335, 254] on input "[EMAIL_ADDRESS][DOMAIN_NAME]" at bounding box center [404, 255] width 328 height 36
click at [347, 248] on input "[EMAIL_ADDRESS][DOMAIN_NAME]" at bounding box center [404, 255] width 328 height 36
click at [347, 251] on input "[EMAIL_ADDRESS][DOMAIN_NAME]" at bounding box center [404, 255] width 328 height 36
click at [339, 251] on input "[EMAIL_ADDRESS][DOMAIN_NAME]" at bounding box center [404, 255] width 328 height 36
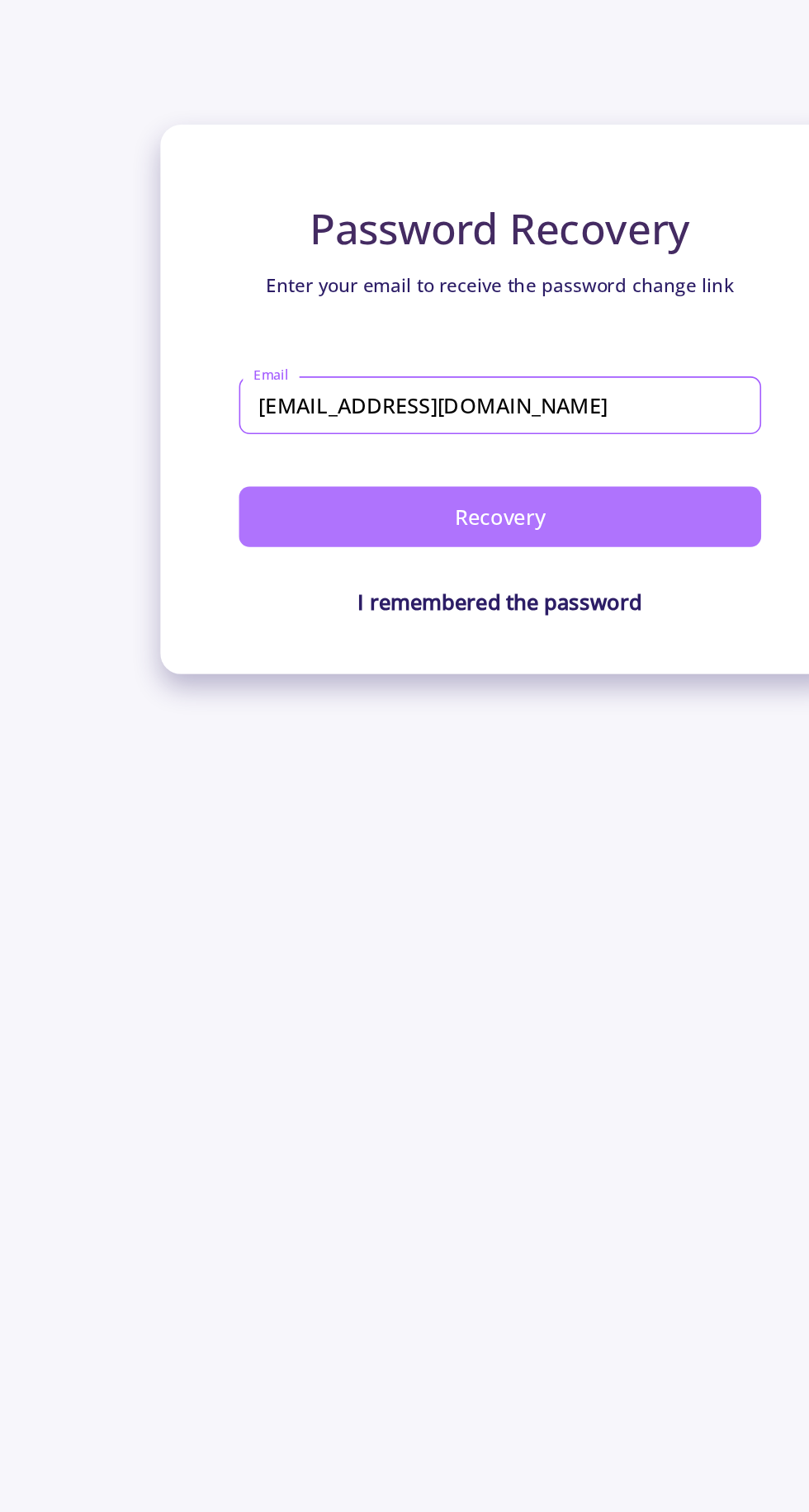
type input "[EMAIL_ADDRESS][DOMAIN_NAME]"
click at [505, 334] on button "Recovery" at bounding box center [404, 325] width 328 height 38
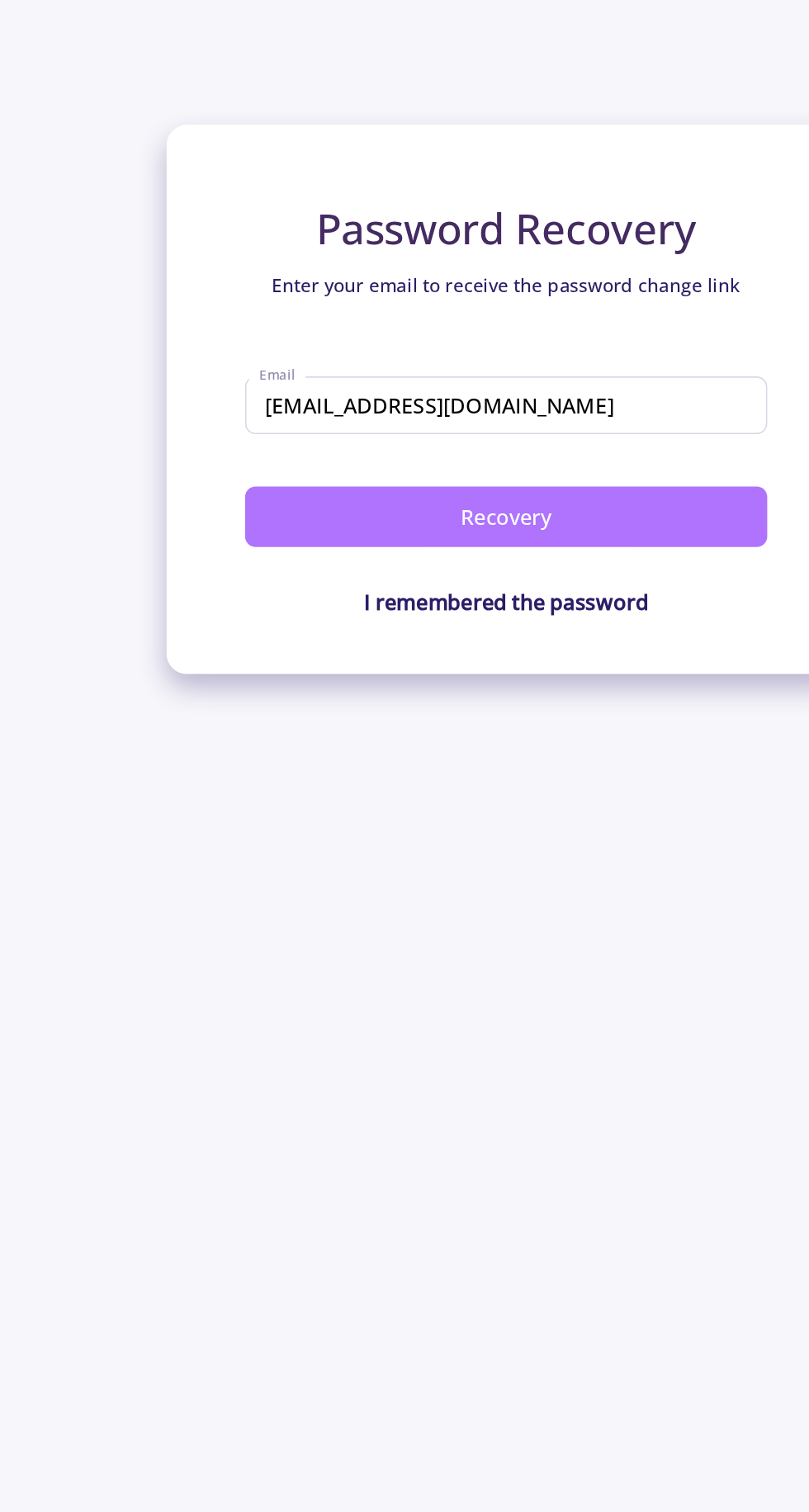
click at [499, 329] on button "Recovery" at bounding box center [404, 325] width 328 height 38
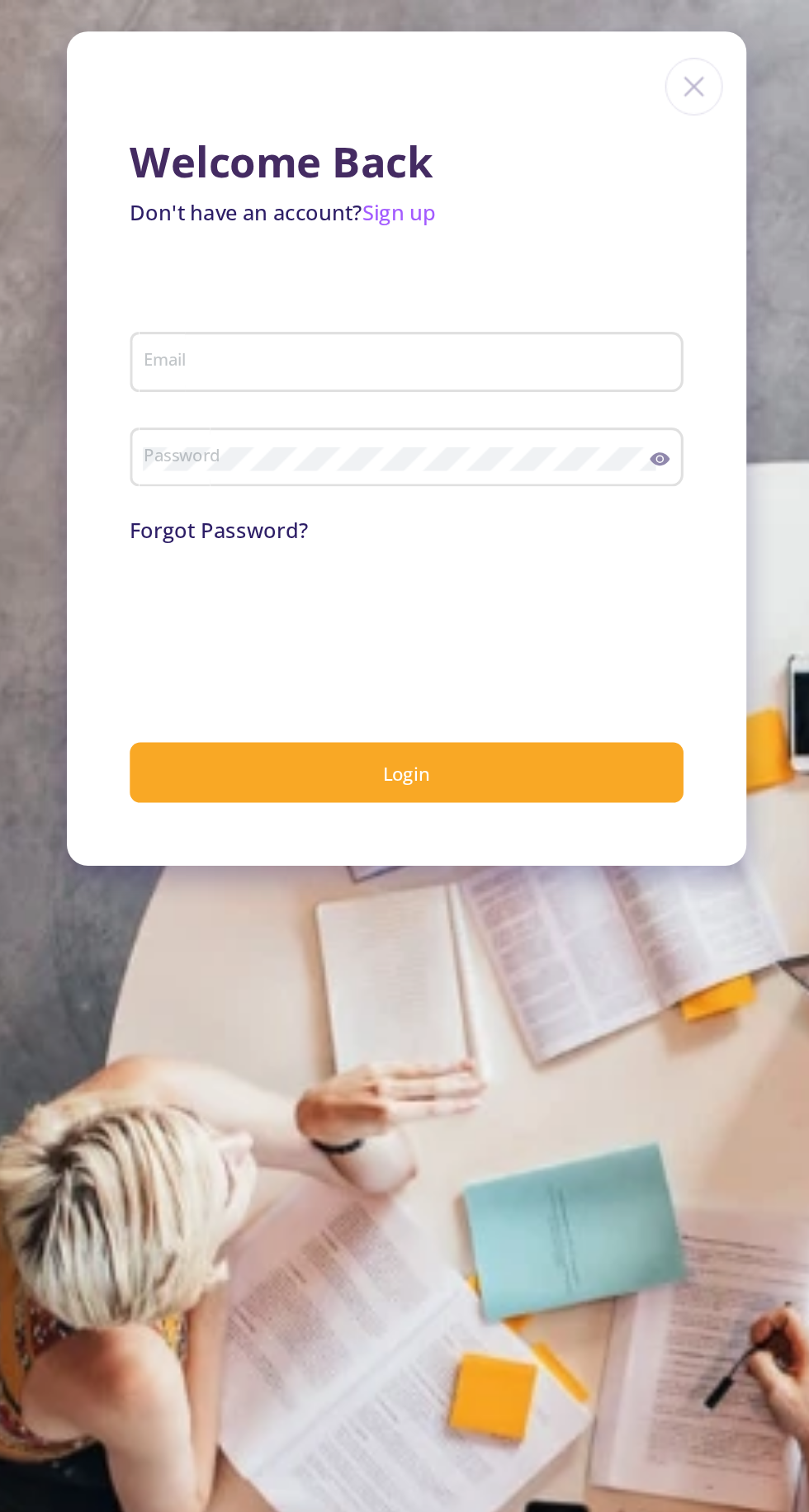
click at [679, 231] on input "Email" at bounding box center [557, 228] width 336 height 14
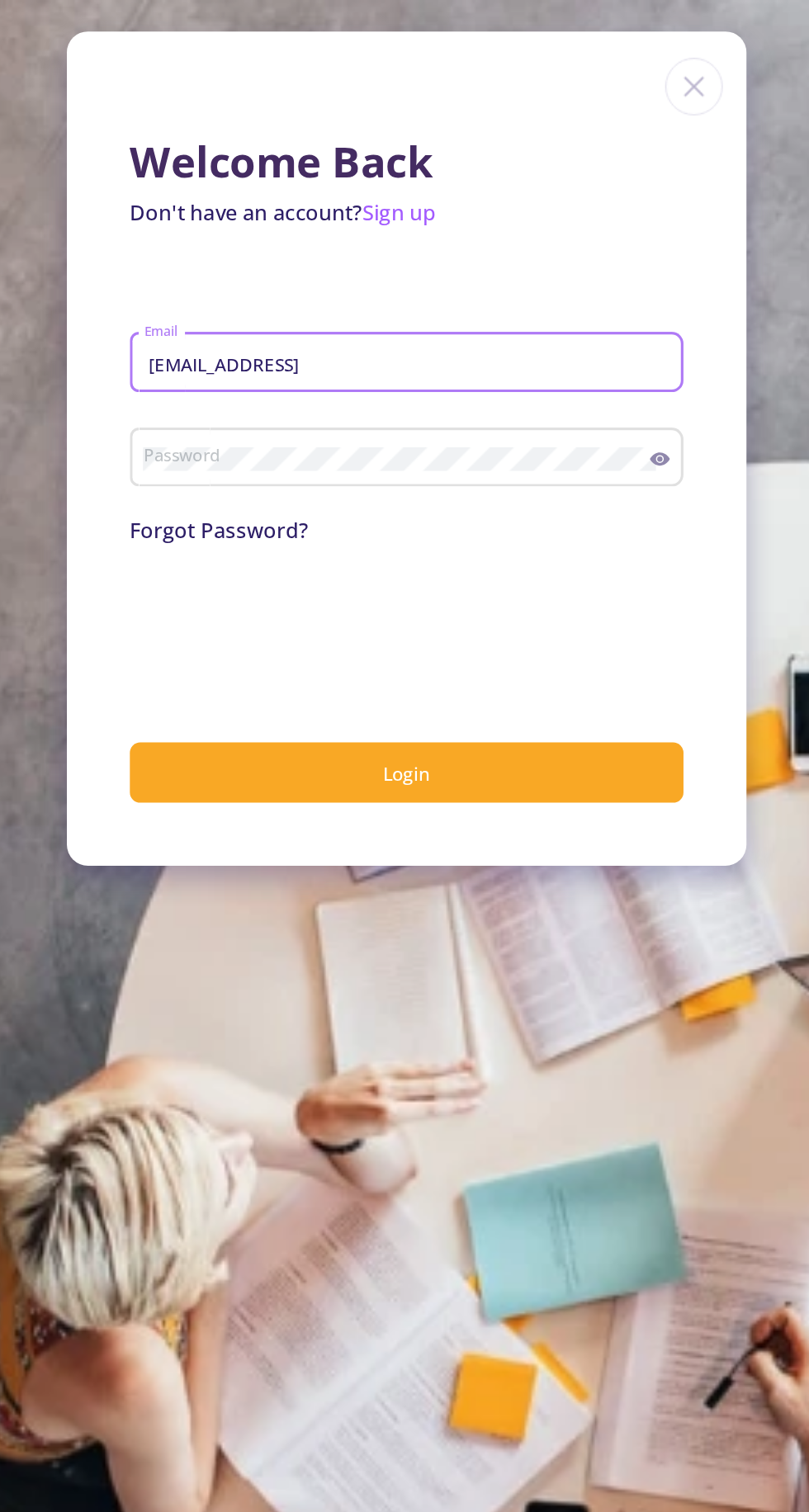
type input "[EMAIL_ADDRESS][DOMAIN_NAME]"
click at [404, 224] on input "[EMAIL_ADDRESS][DOMAIN_NAME]" at bounding box center [557, 228] width 336 height 14
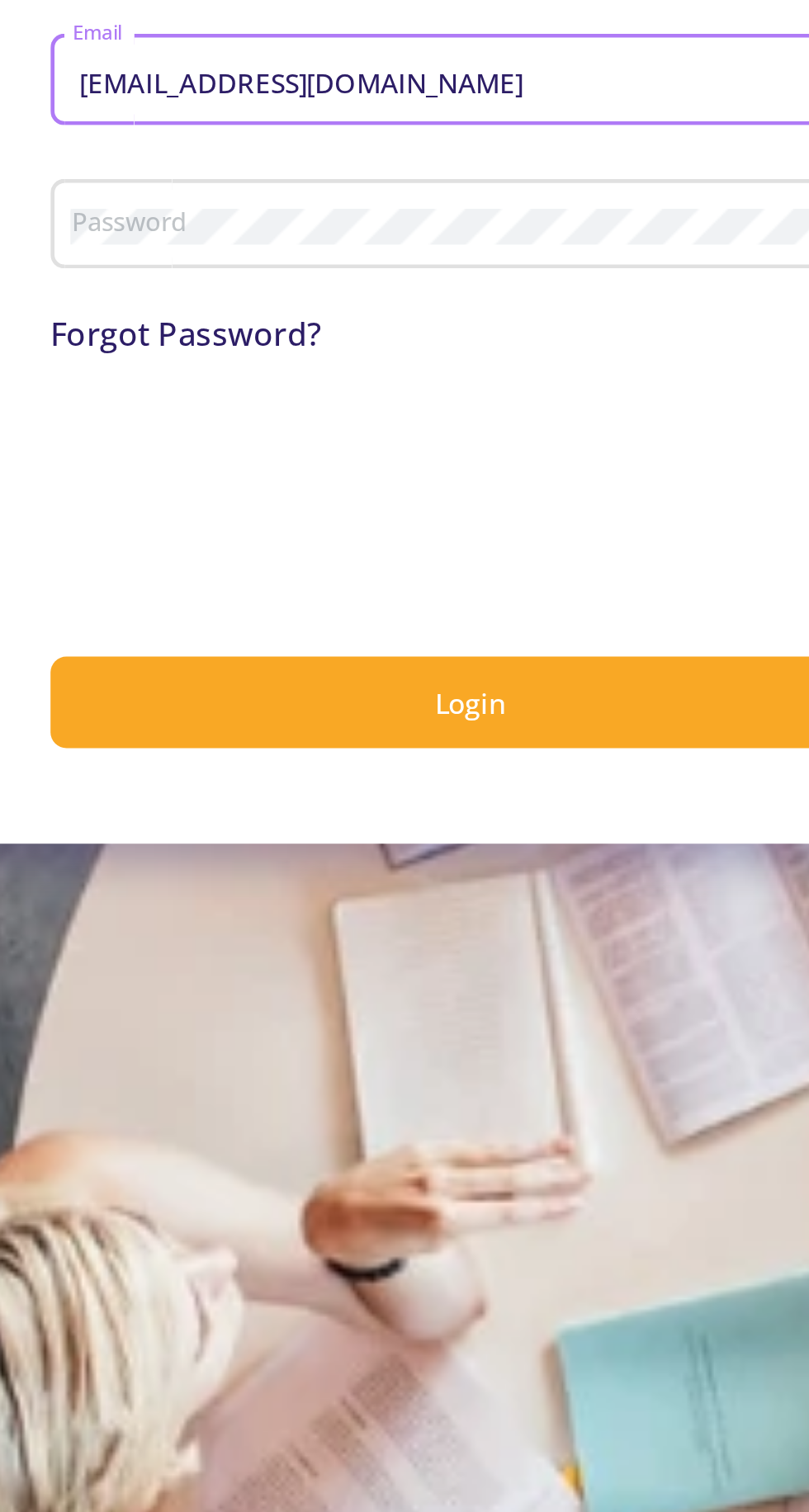
click at [407, 332] on link "Forgot Password?" at bounding box center [437, 334] width 112 height 18
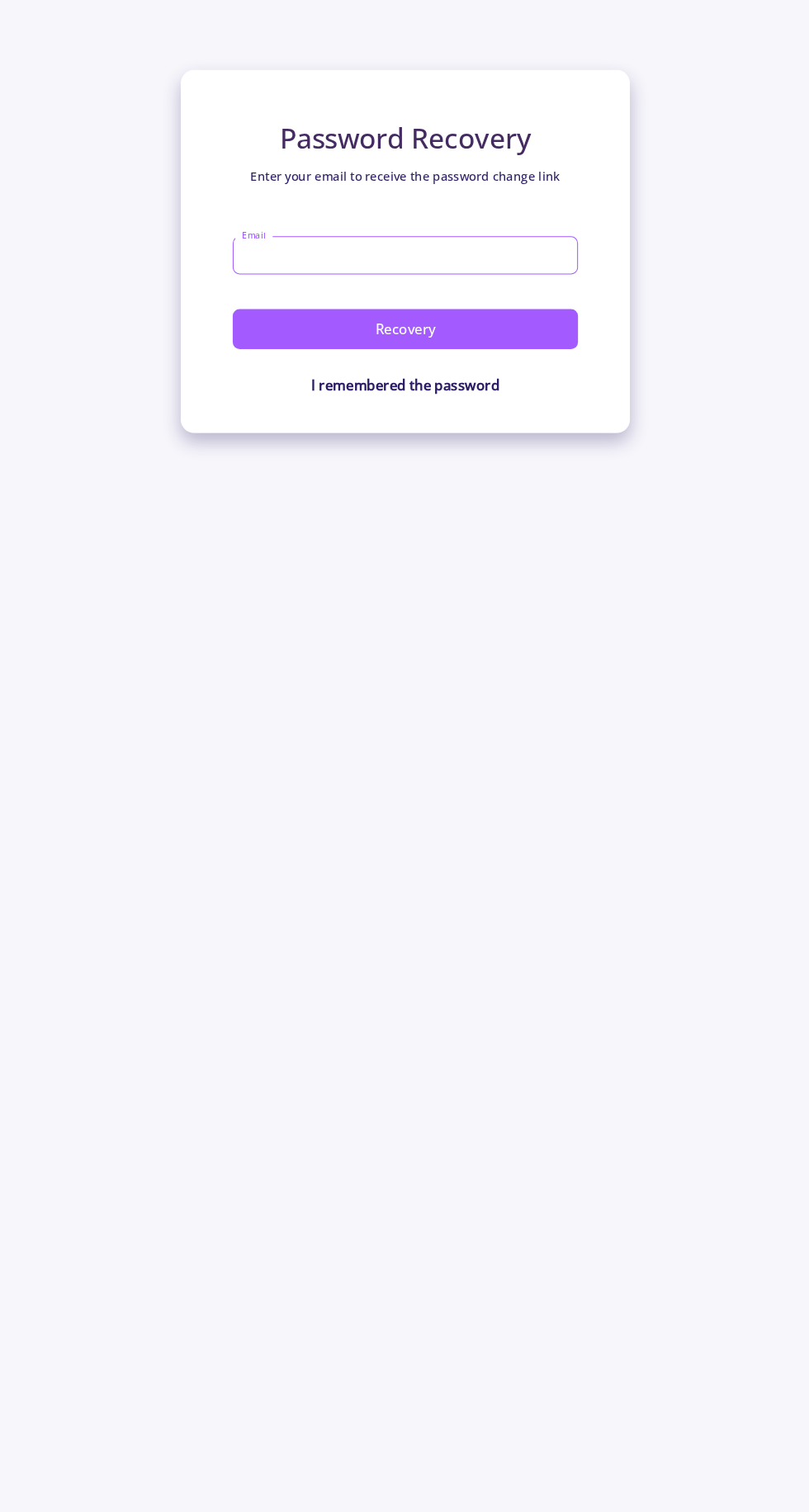
click at [286, 262] on input "Email" at bounding box center [404, 255] width 328 height 36
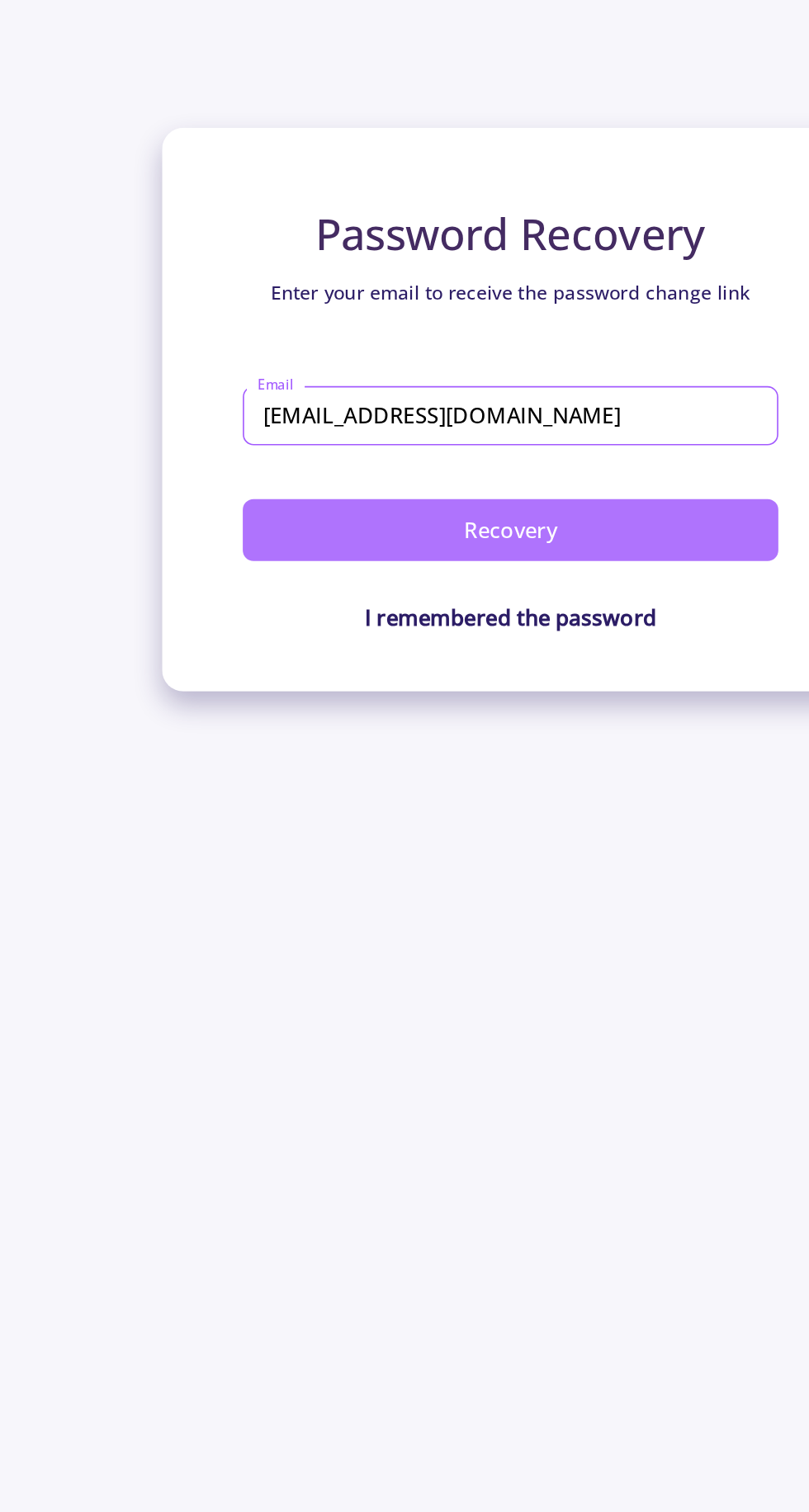
type input "[EMAIL_ADDRESS][DOMAIN_NAME]"
click at [286, 326] on button "Recovery" at bounding box center [404, 325] width 328 height 38
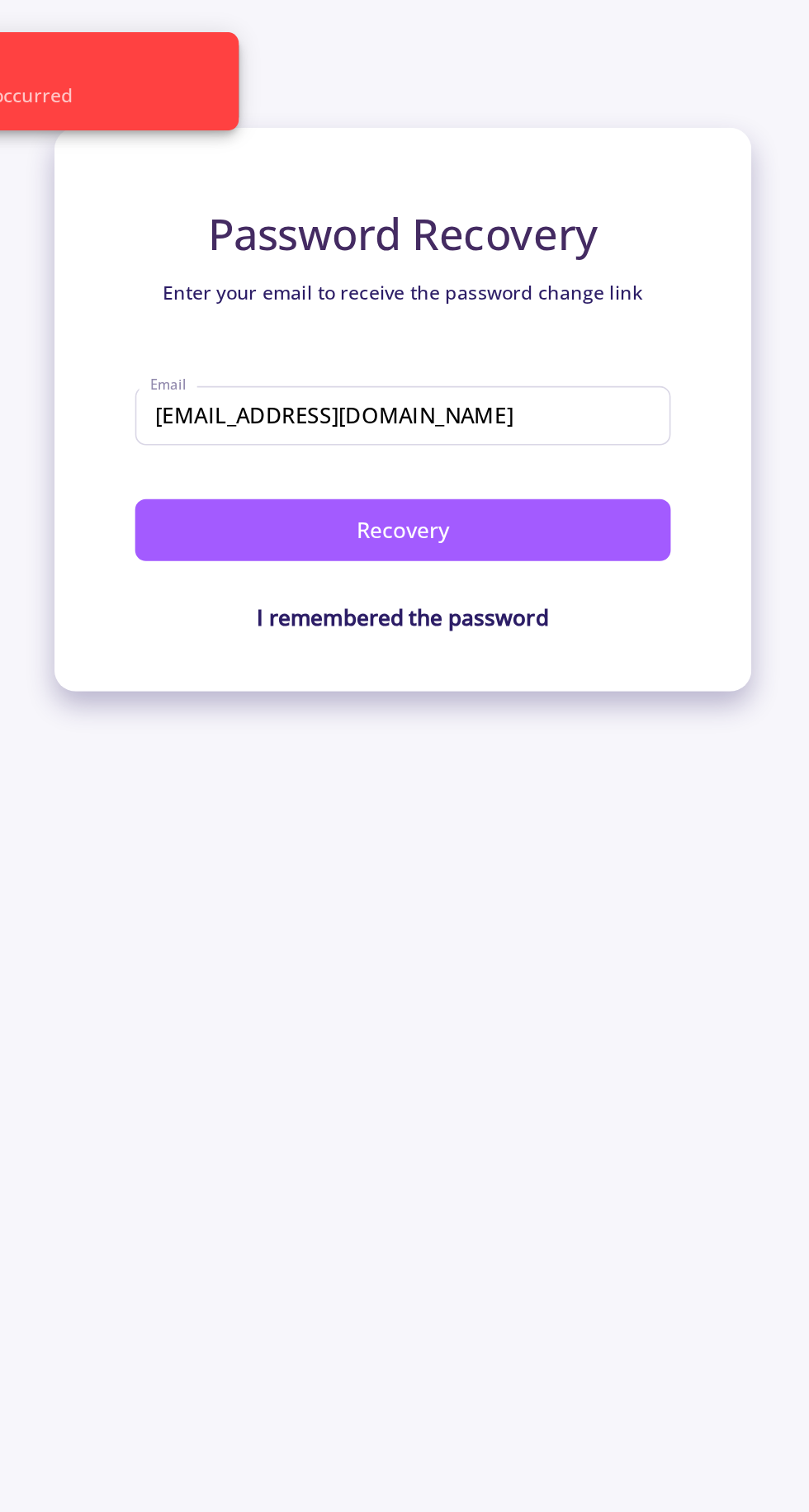
click at [351, 382] on p "I remembered the password" at bounding box center [404, 379] width 328 height 20
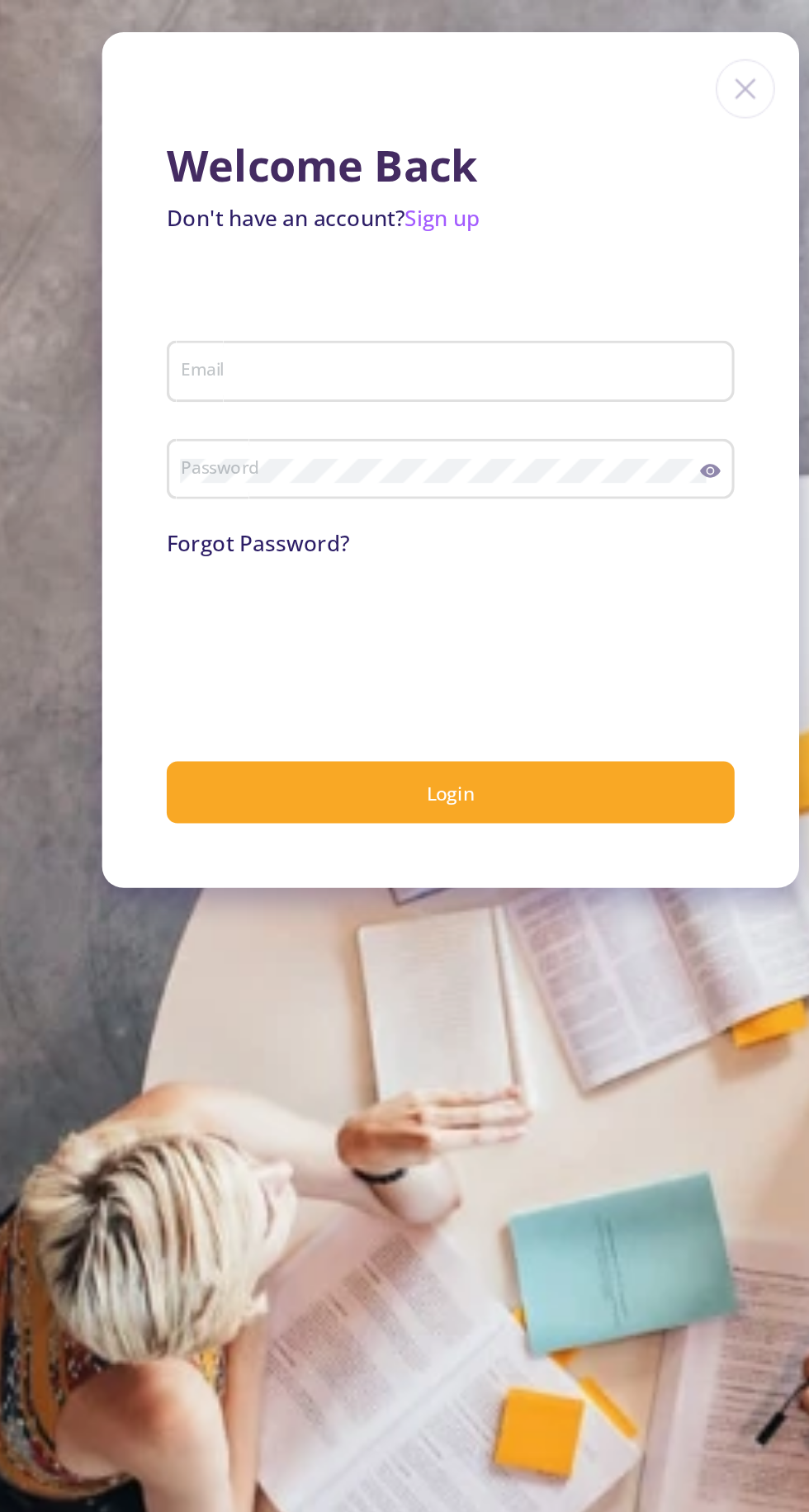
click at [409, 230] on input "Email" at bounding box center [557, 228] width 336 height 14
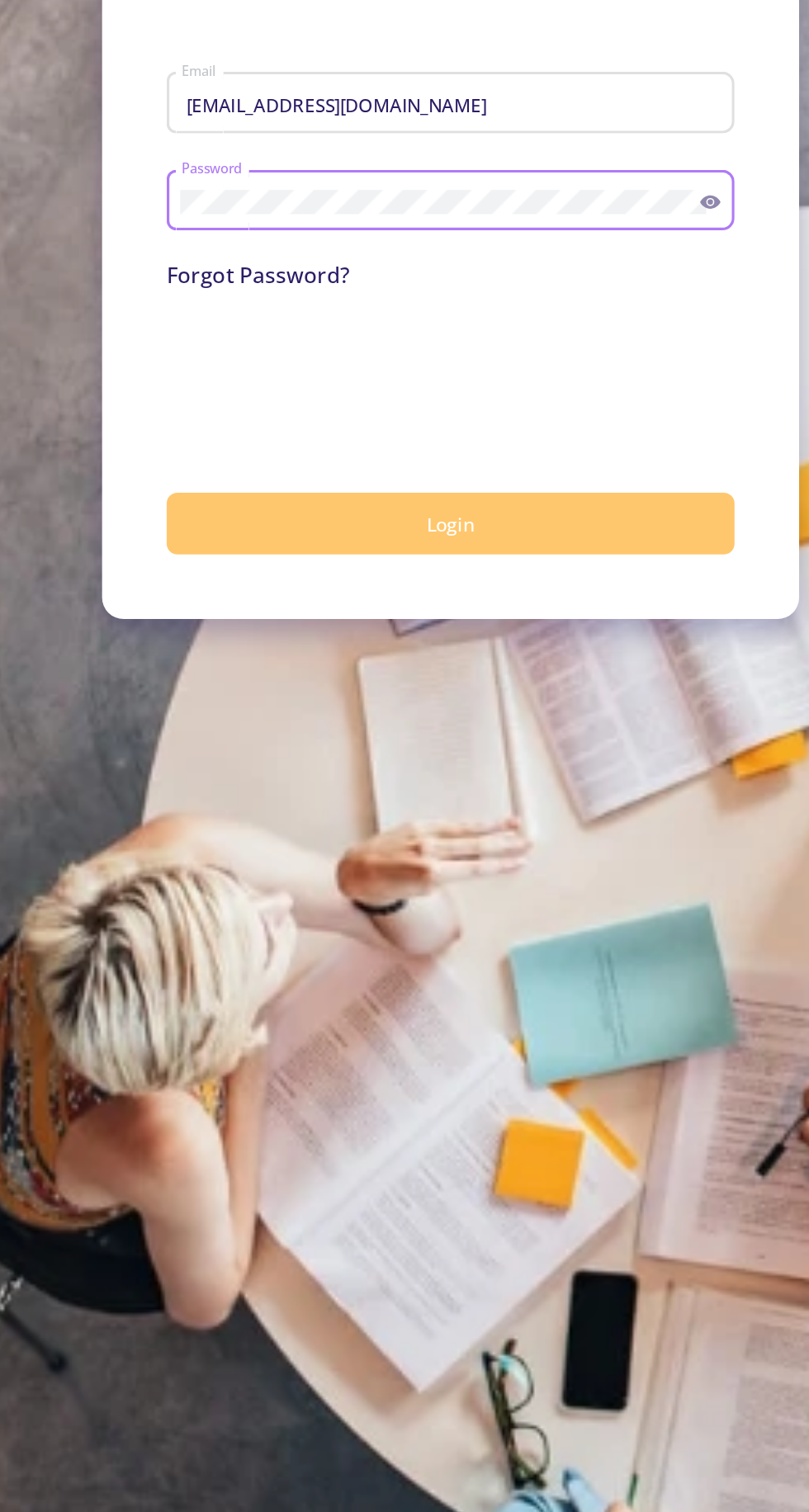
click at [637, 490] on button "Login" at bounding box center [556, 486] width 348 height 39
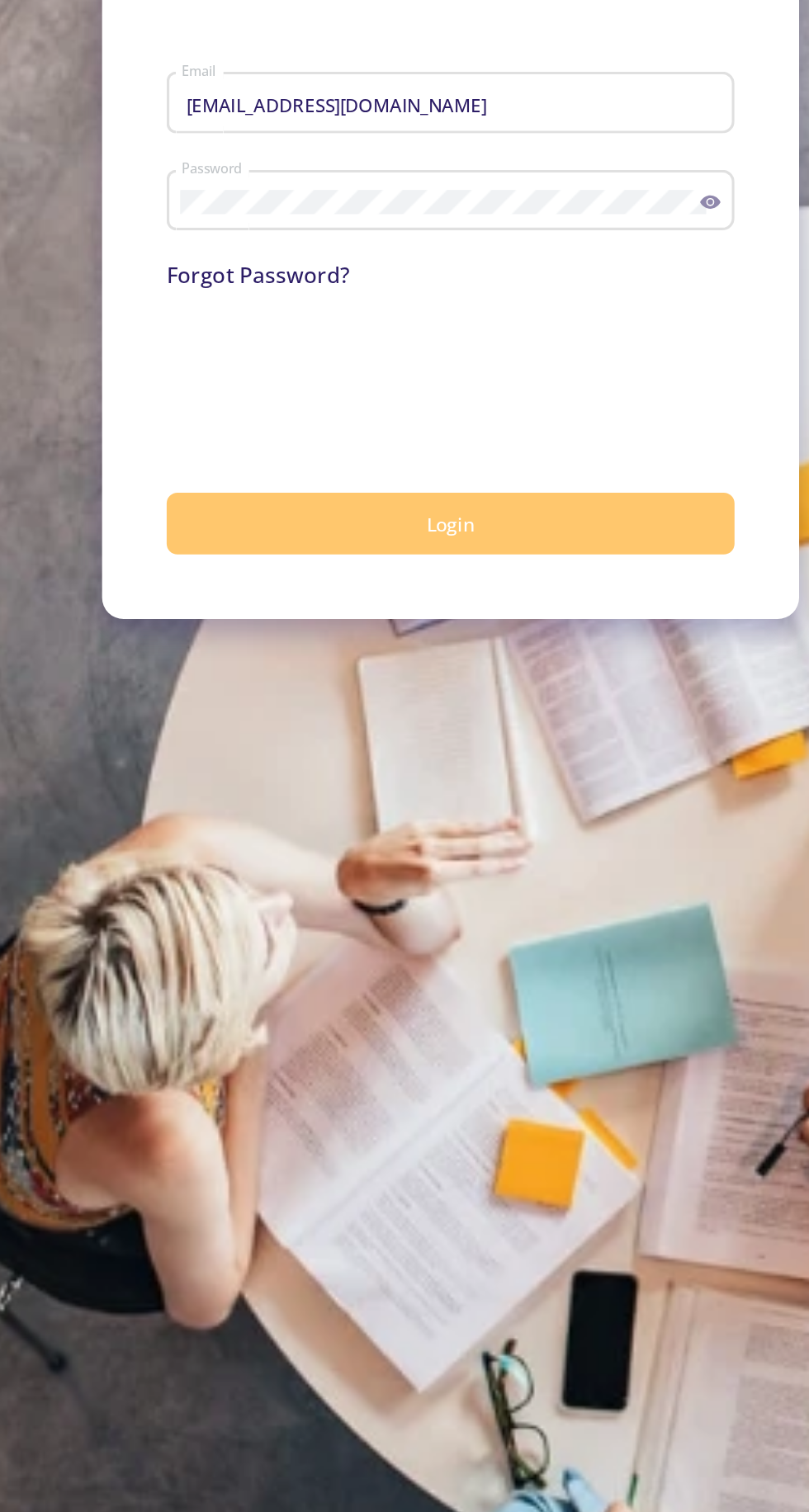
click at [669, 489] on button "Login" at bounding box center [556, 486] width 348 height 39
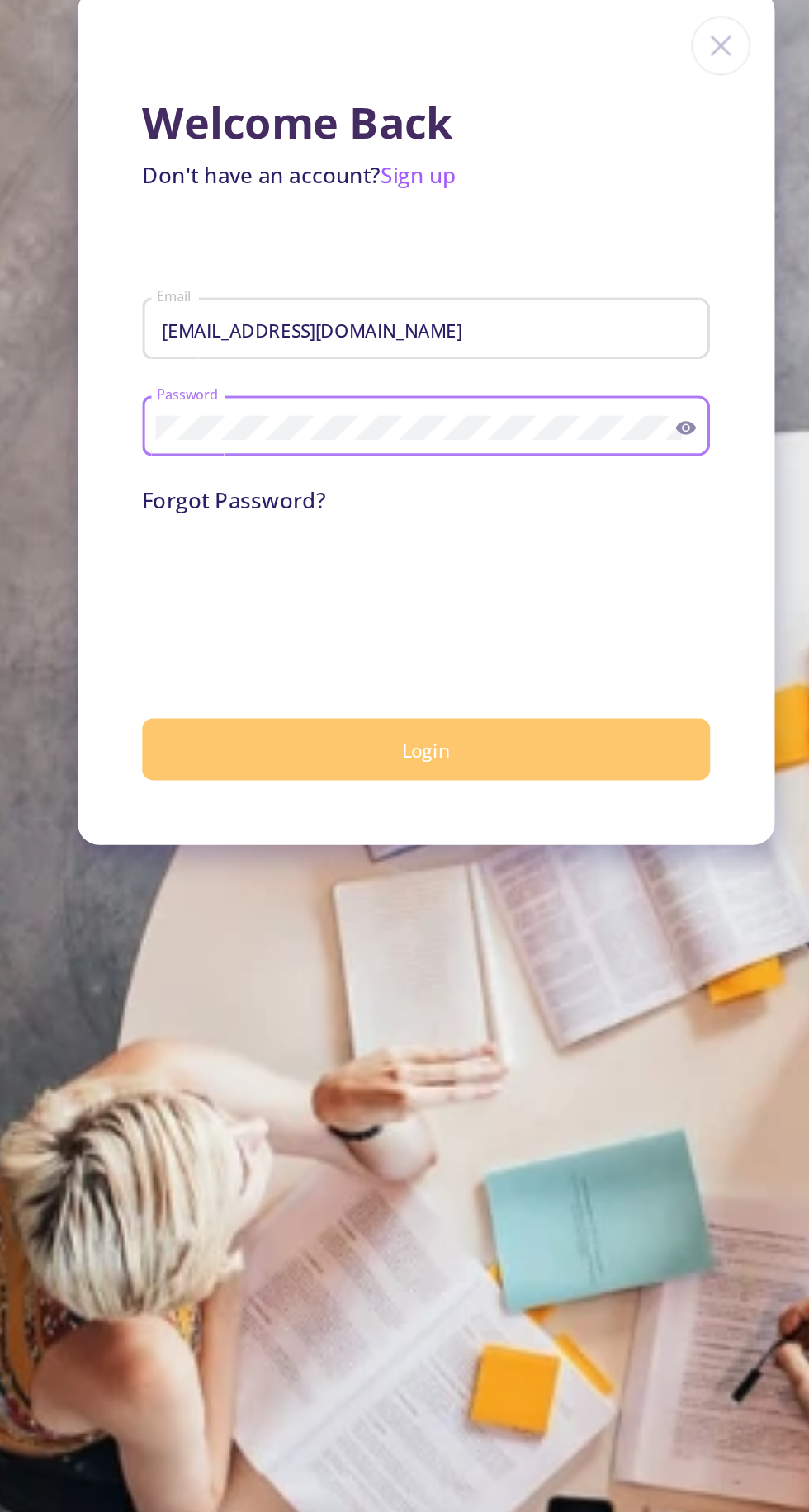
click at [657, 468] on button "Login" at bounding box center [556, 486] width 348 height 39
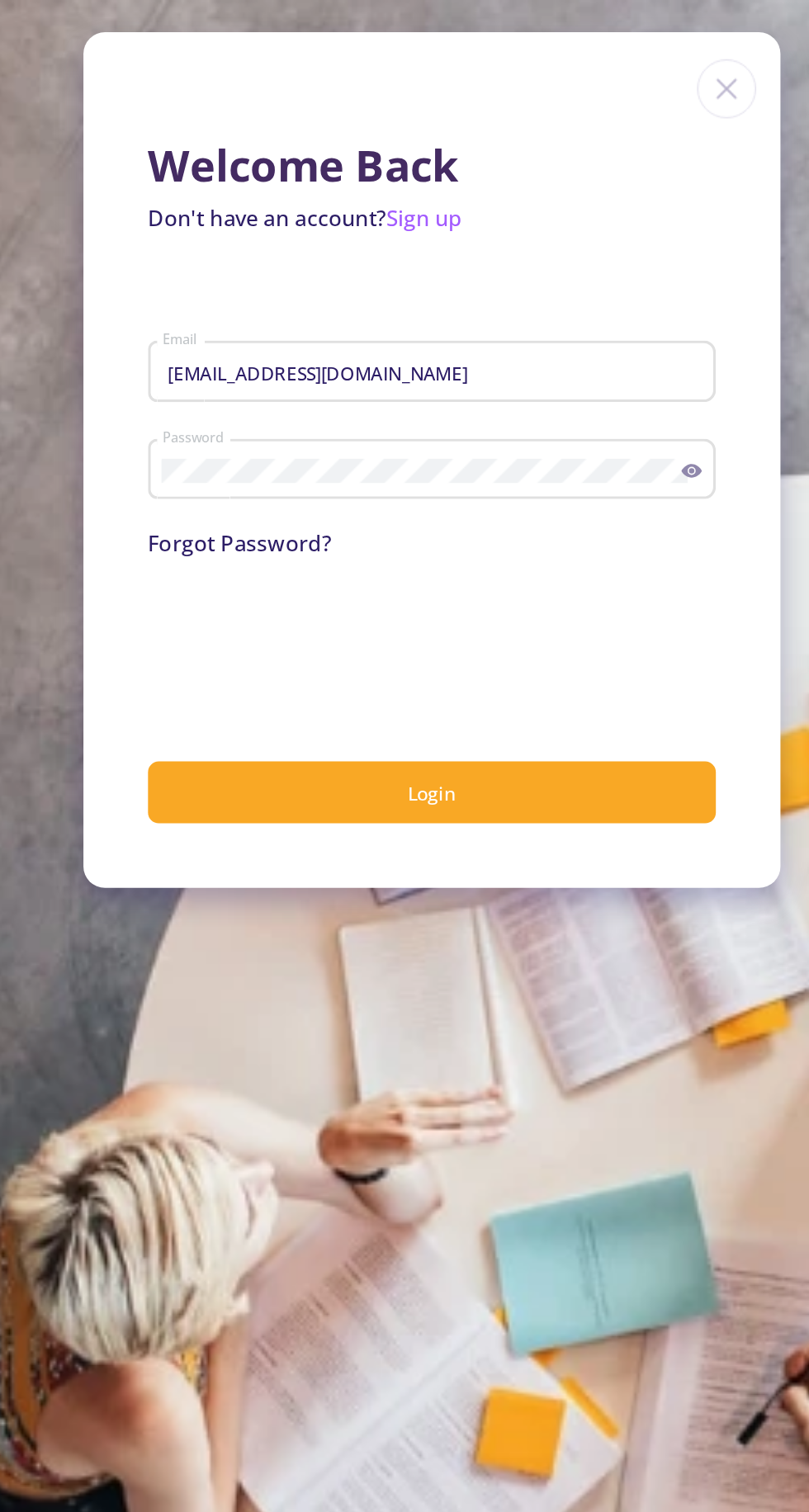
click at [657, 227] on input "[EMAIL_ADDRESS][DOMAIN_NAME]" at bounding box center [557, 228] width 336 height 14
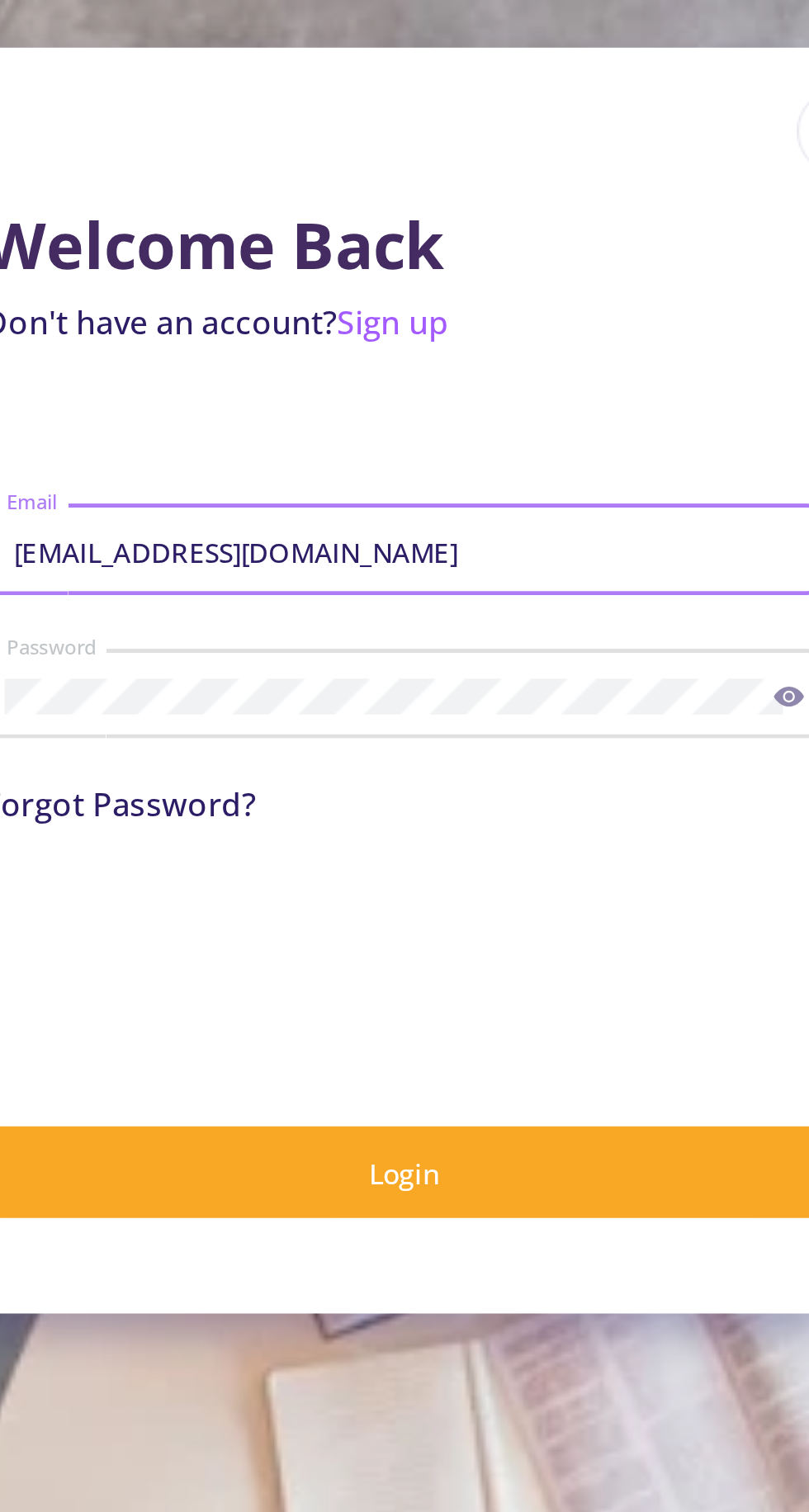
click at [513, 225] on input "[EMAIL_ADDRESS][DOMAIN_NAME]" at bounding box center [557, 228] width 336 height 14
click at [514, 226] on input "[EMAIL_ADDRESS][DOMAIN_NAME]" at bounding box center [557, 228] width 336 height 14
click at [518, 224] on input "[EMAIL_ADDRESS][DOMAIN_NAME]" at bounding box center [557, 228] width 336 height 14
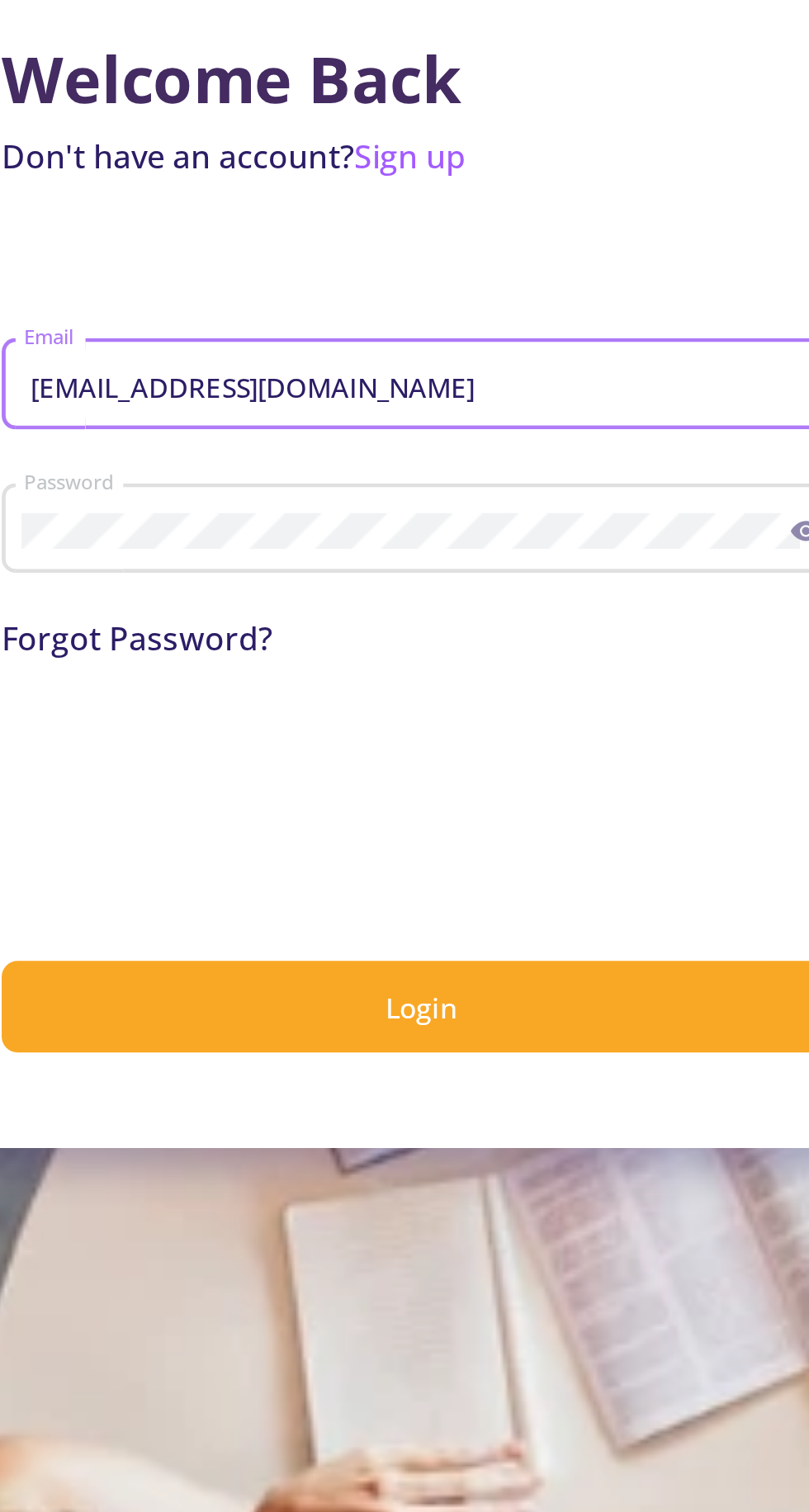
type input "[EMAIL_ADDRESS][DOMAIN_NAME]"
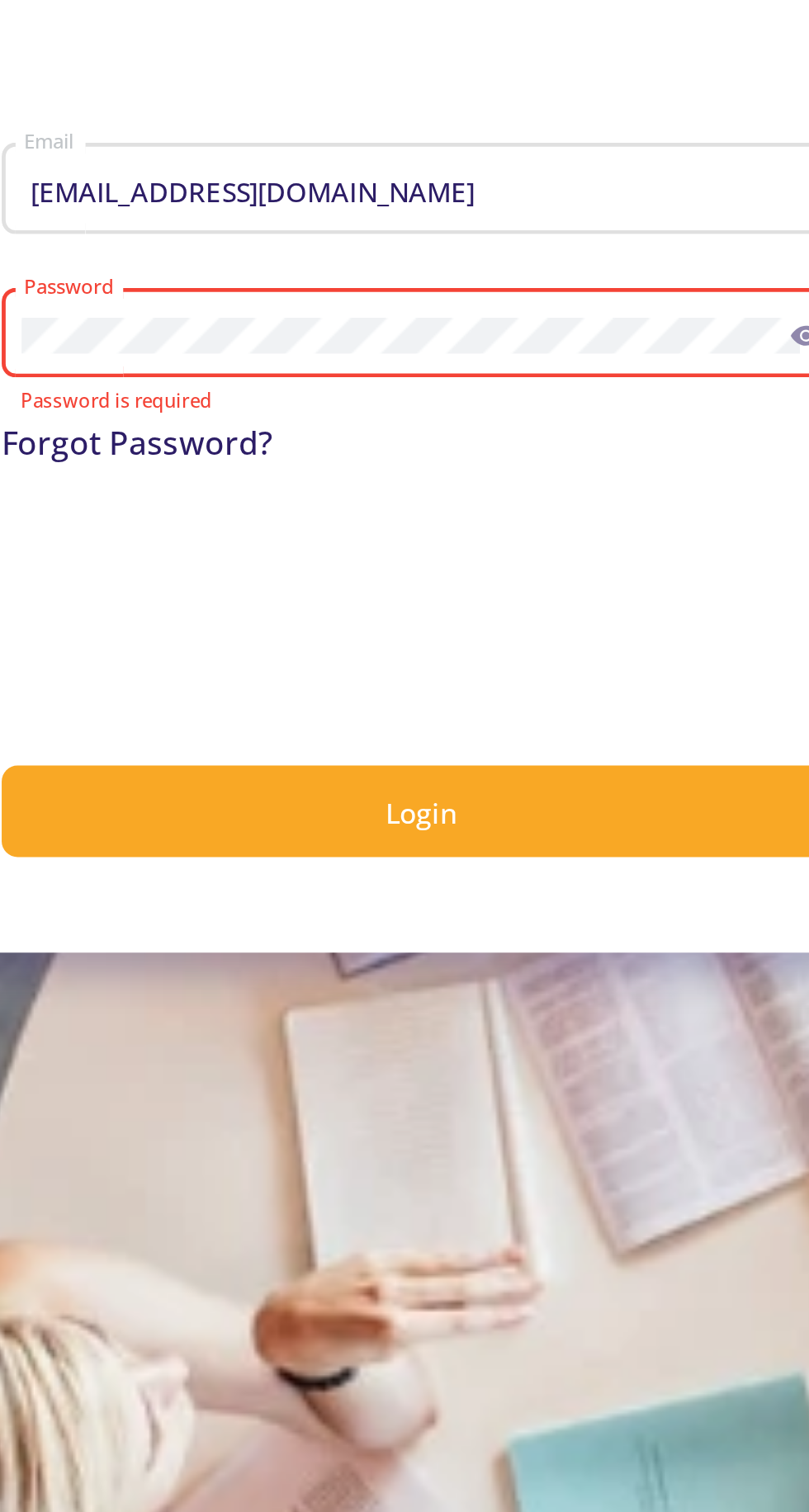
click at [406, 332] on link "Forgot Password?" at bounding box center [437, 334] width 112 height 18
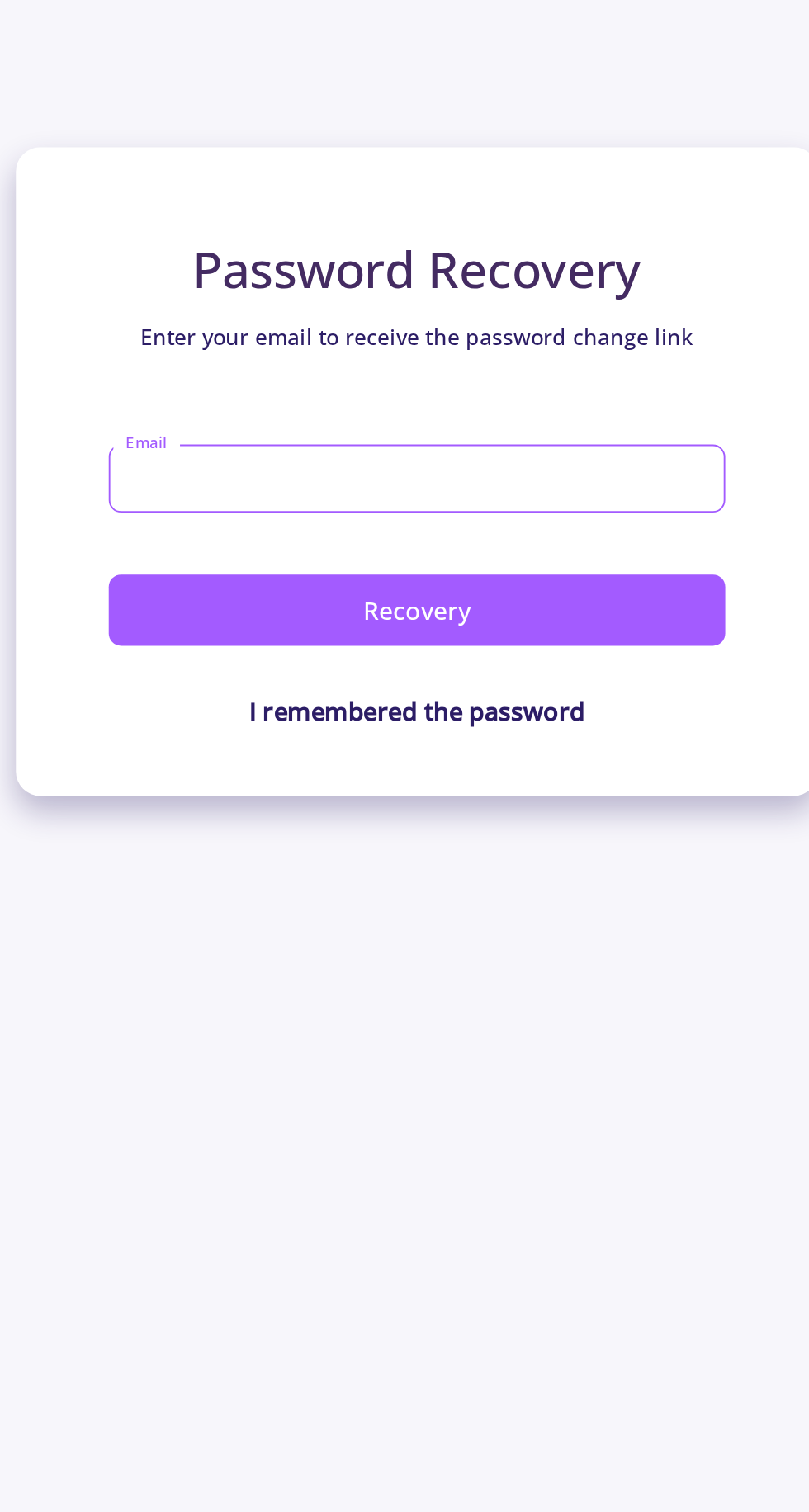
click at [257, 256] on input "Email" at bounding box center [404, 255] width 328 height 36
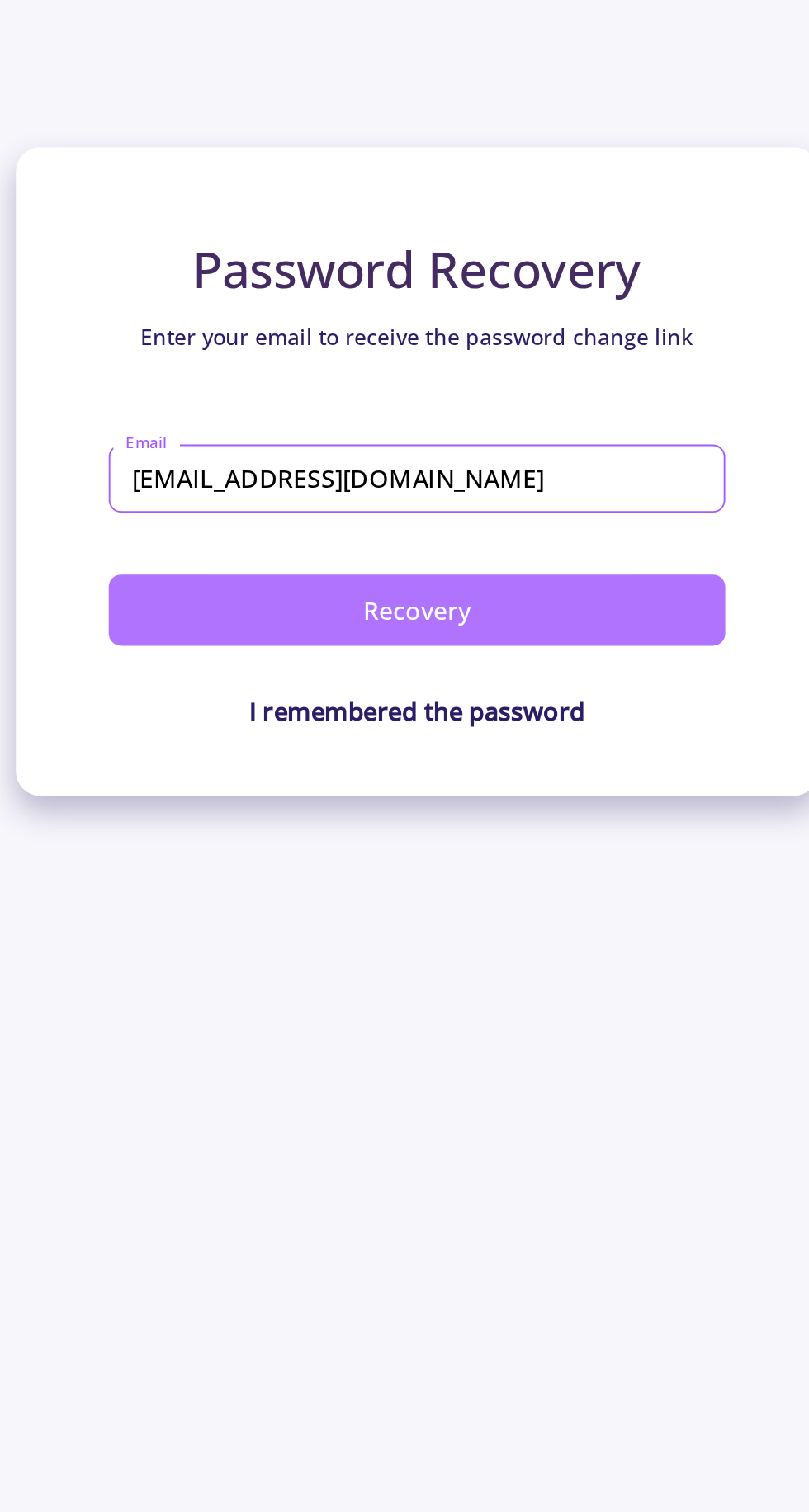
type input "[EMAIL_ADDRESS][DOMAIN_NAME]"
click at [289, 317] on button "Recovery" at bounding box center [404, 325] width 328 height 38
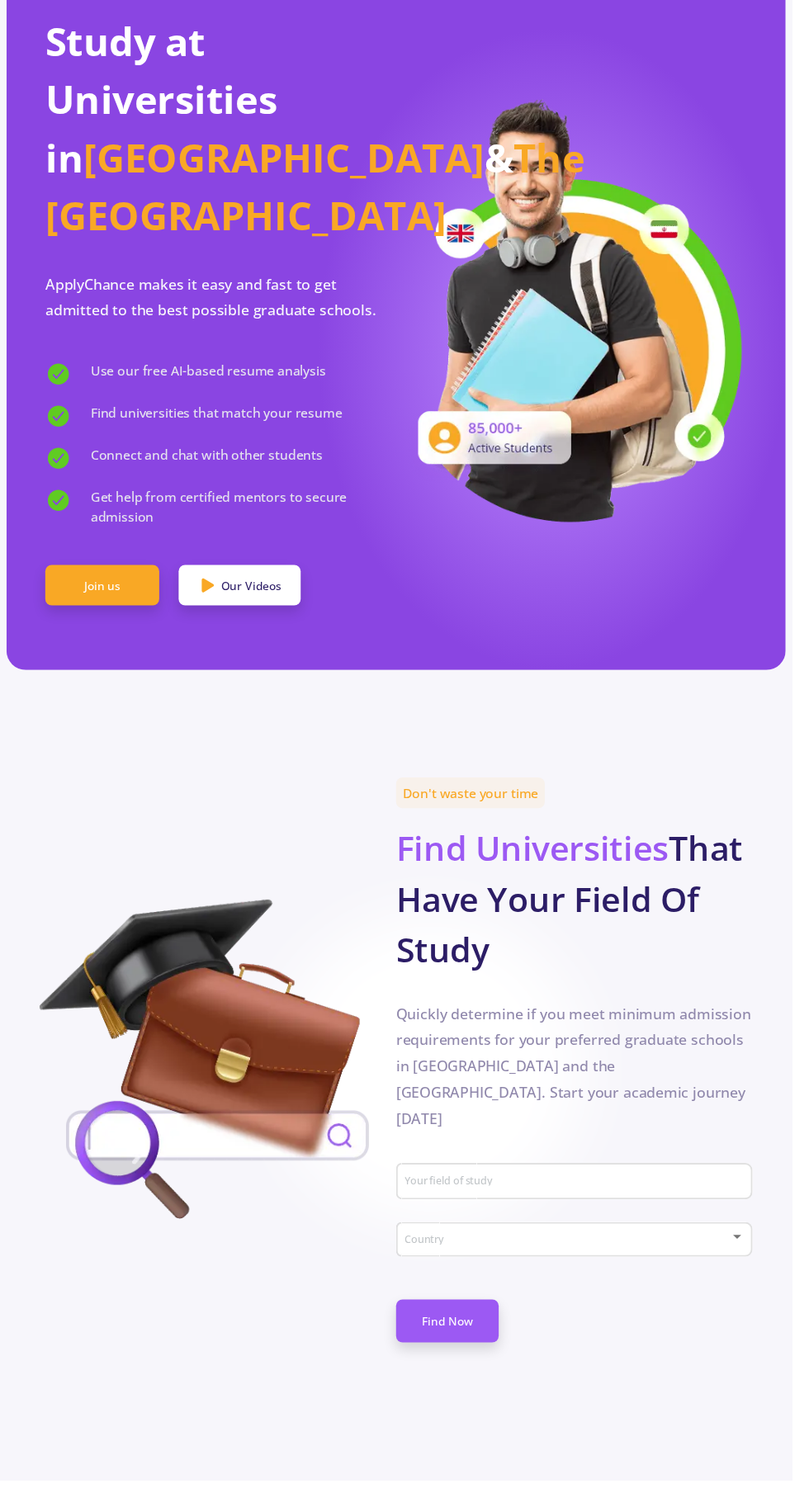
click at [584, 1200] on input "Your field of study" at bounding box center [588, 1207] width 353 height 14
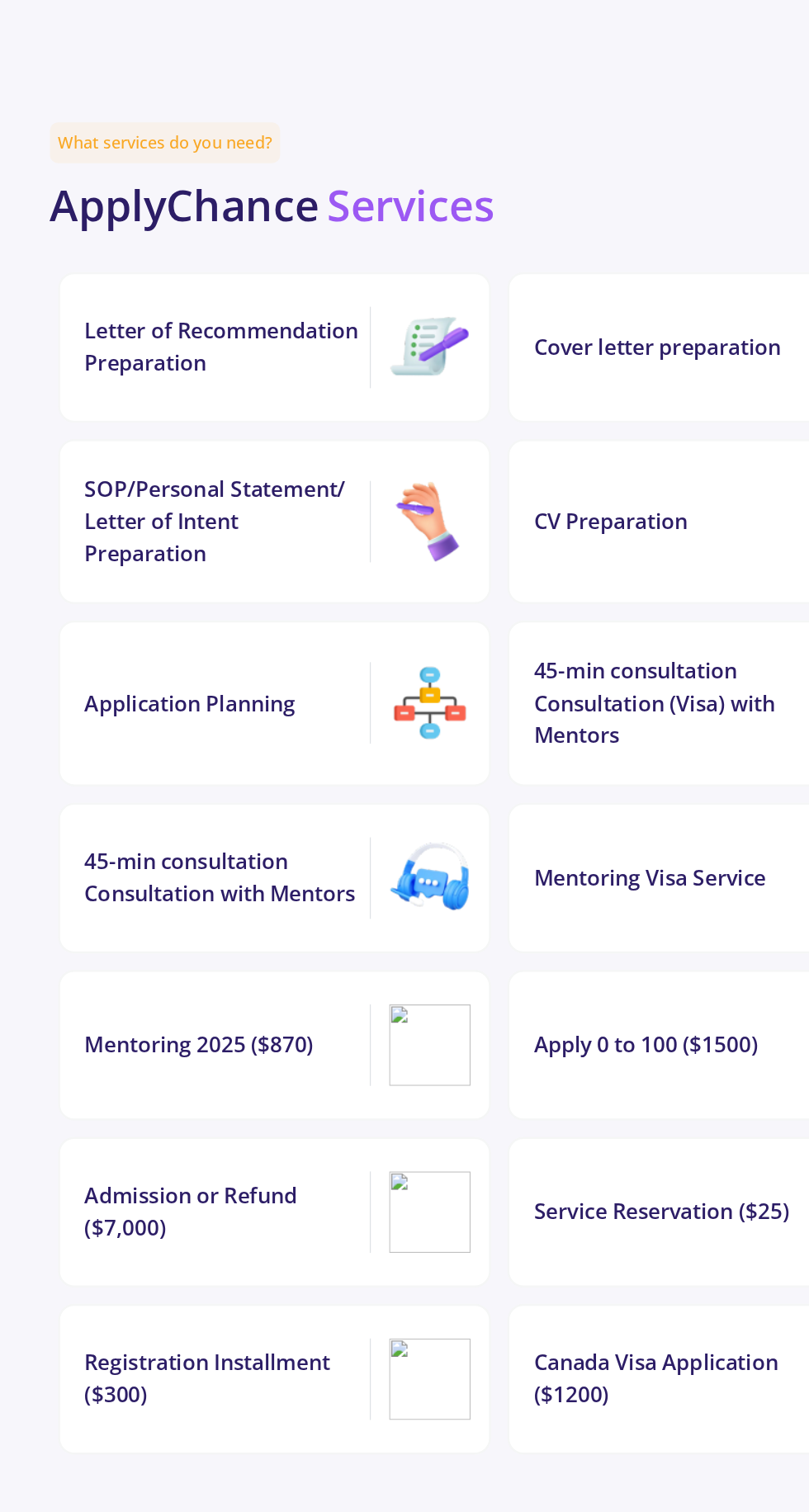
scroll to position [3207, 0]
